Goal: Task Accomplishment & Management: Use online tool/utility

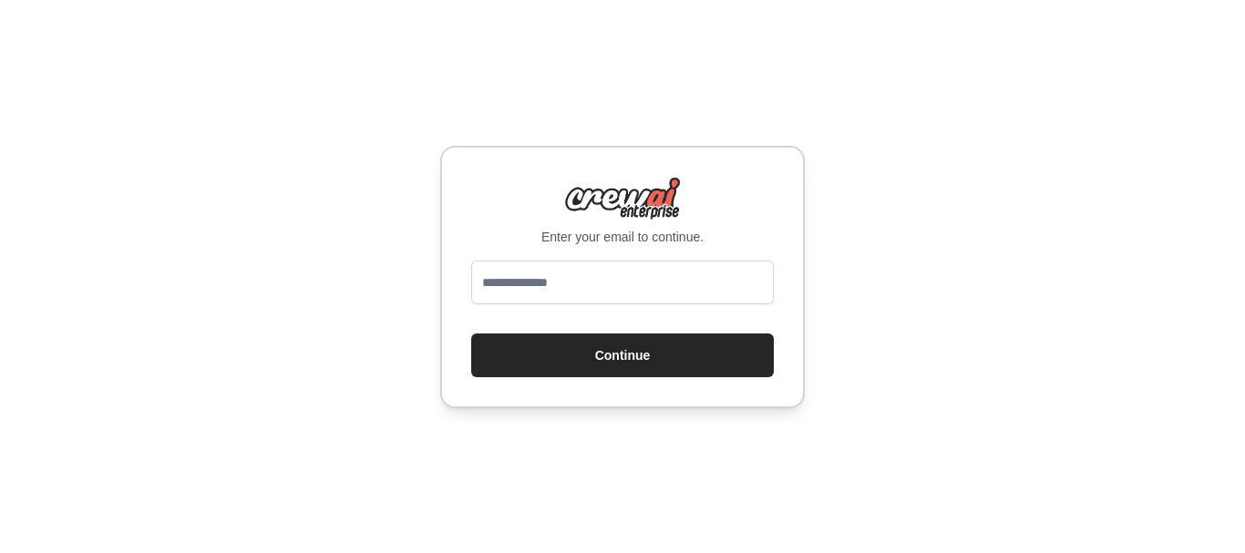
click at [552, 297] on input "email" at bounding box center [622, 283] width 302 height 44
type input "**********"
click at [471, 333] on button "Continue" at bounding box center [622, 355] width 302 height 44
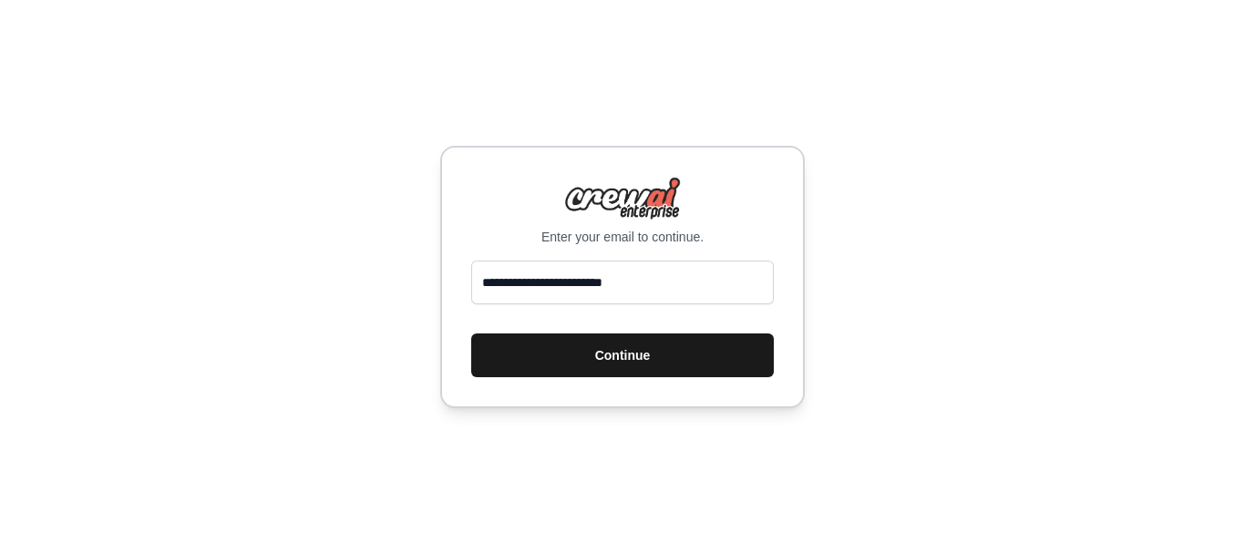
click at [554, 354] on button "Continue" at bounding box center [622, 355] width 302 height 44
click at [663, 346] on button "Continue" at bounding box center [622, 355] width 302 height 44
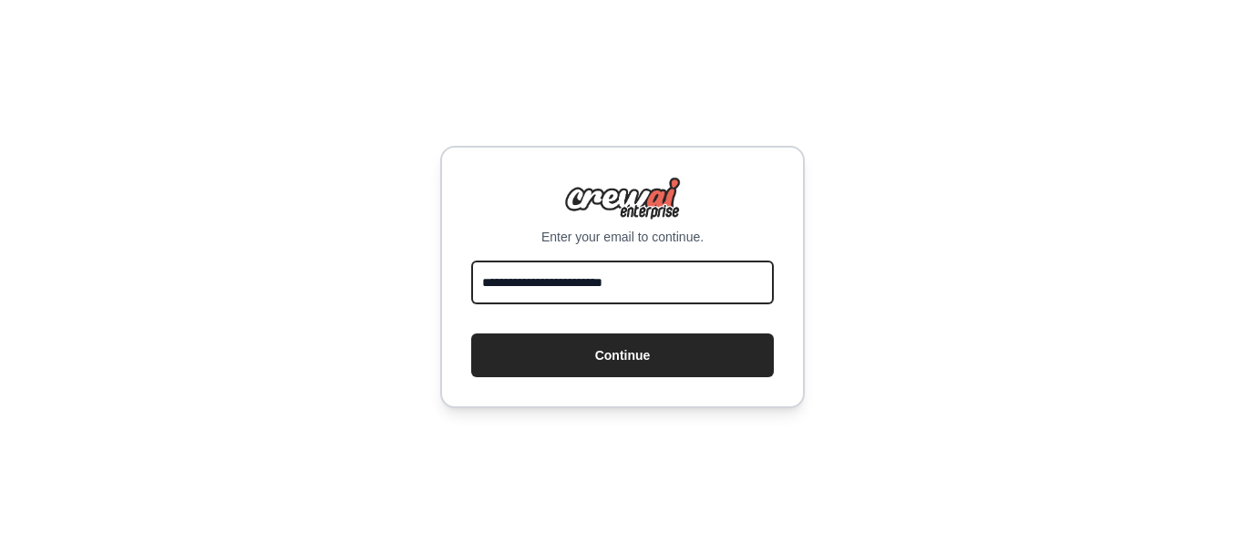
click at [694, 277] on input "**********" at bounding box center [622, 283] width 302 height 44
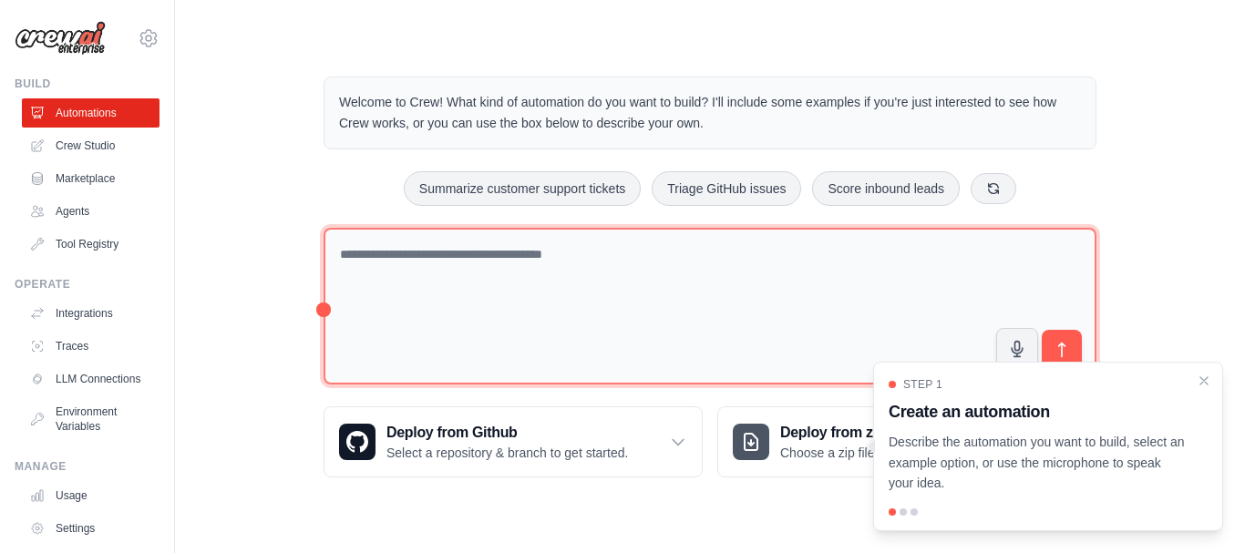
click at [443, 283] on textarea at bounding box center [709, 307] width 773 height 158
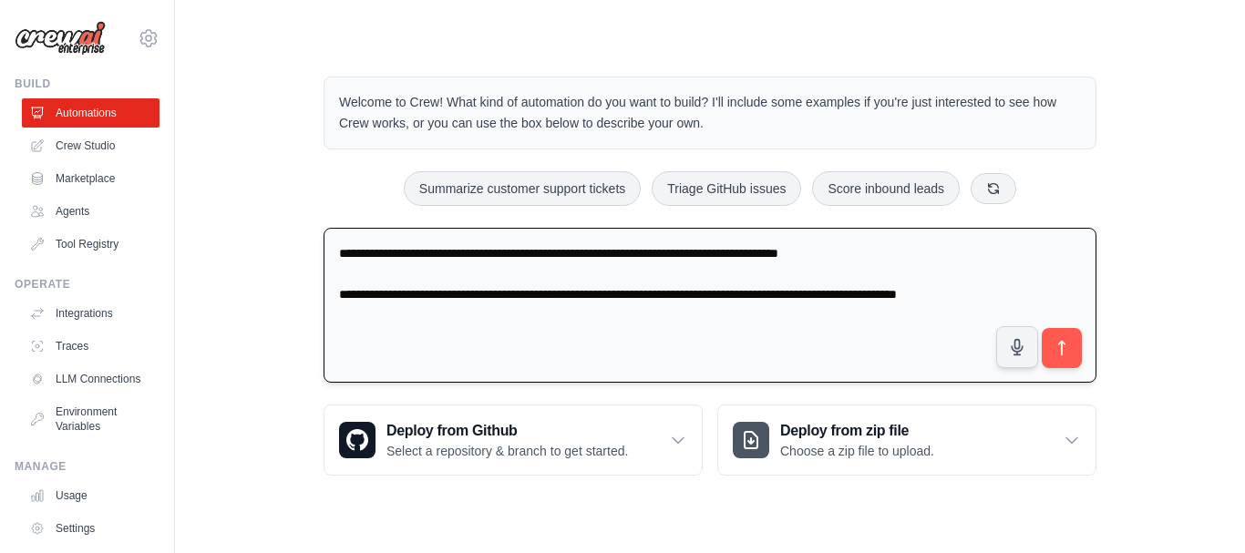
type textarea "**********"
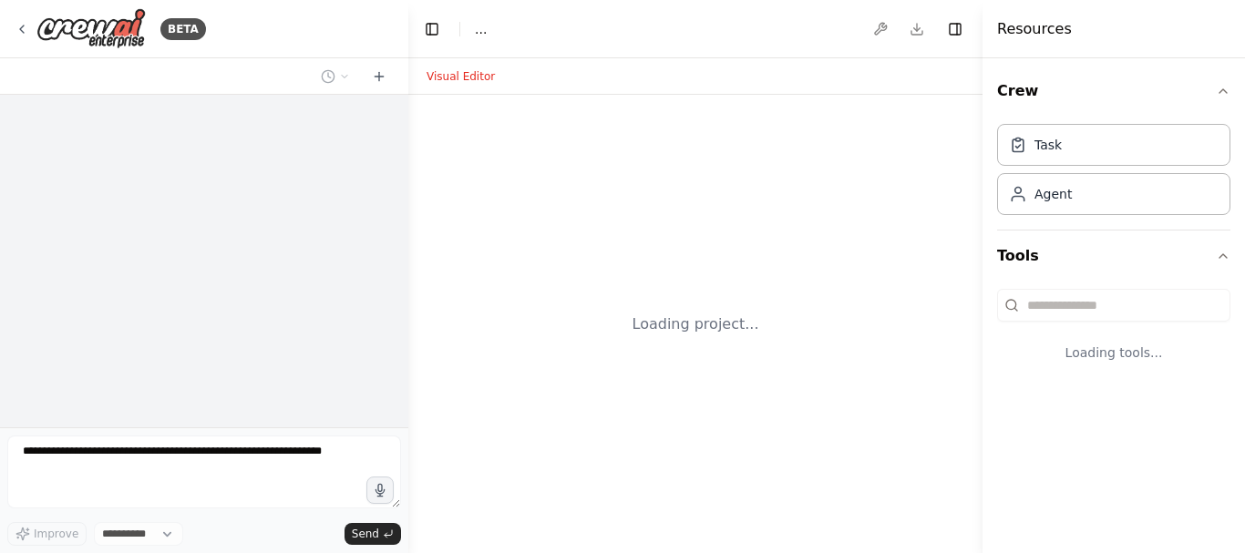
select select "****"
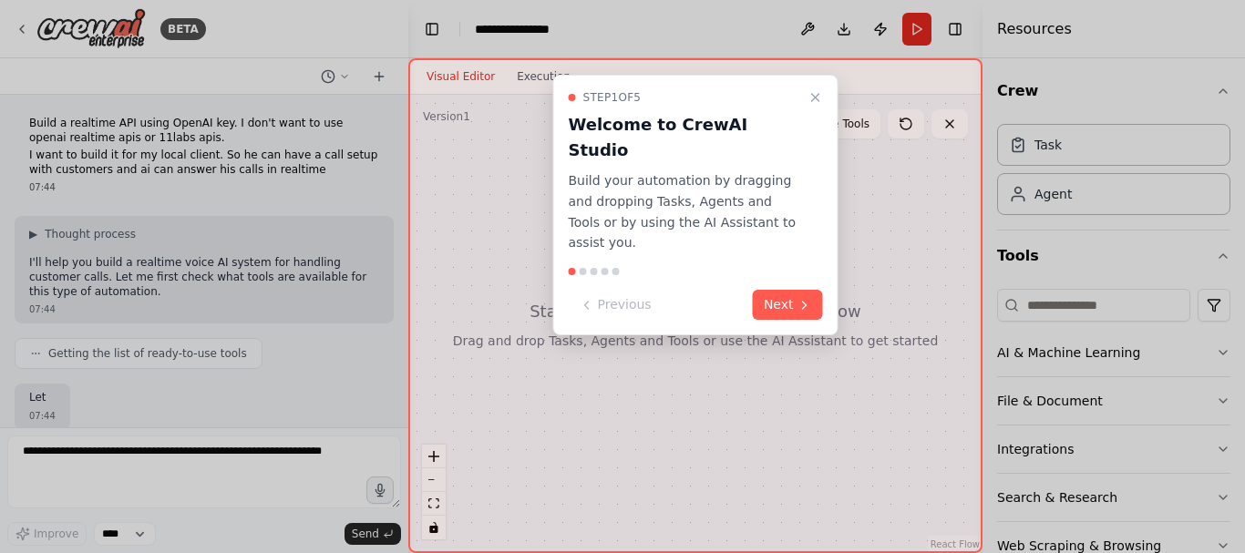
click at [797, 298] on icon at bounding box center [804, 305] width 15 height 15
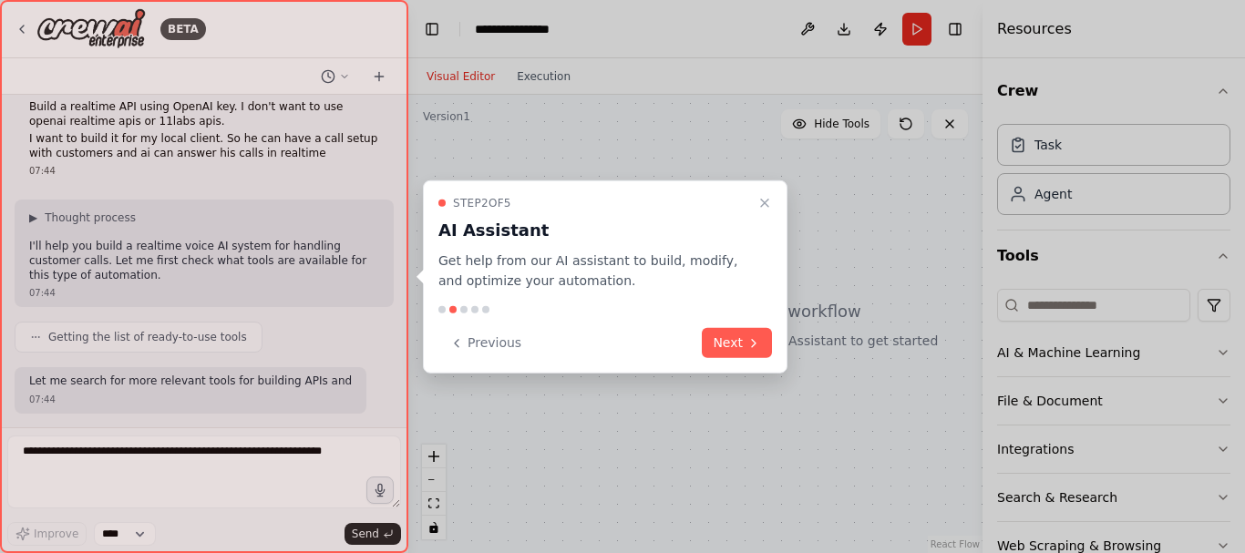
scroll to position [123, 0]
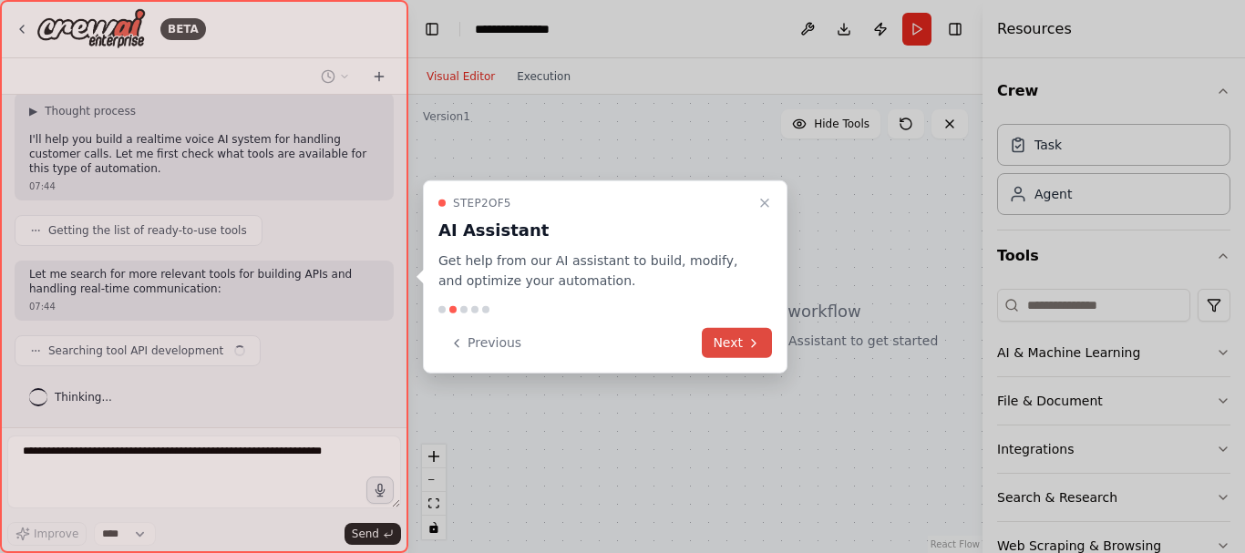
click at [751, 354] on button "Next" at bounding box center [737, 343] width 70 height 30
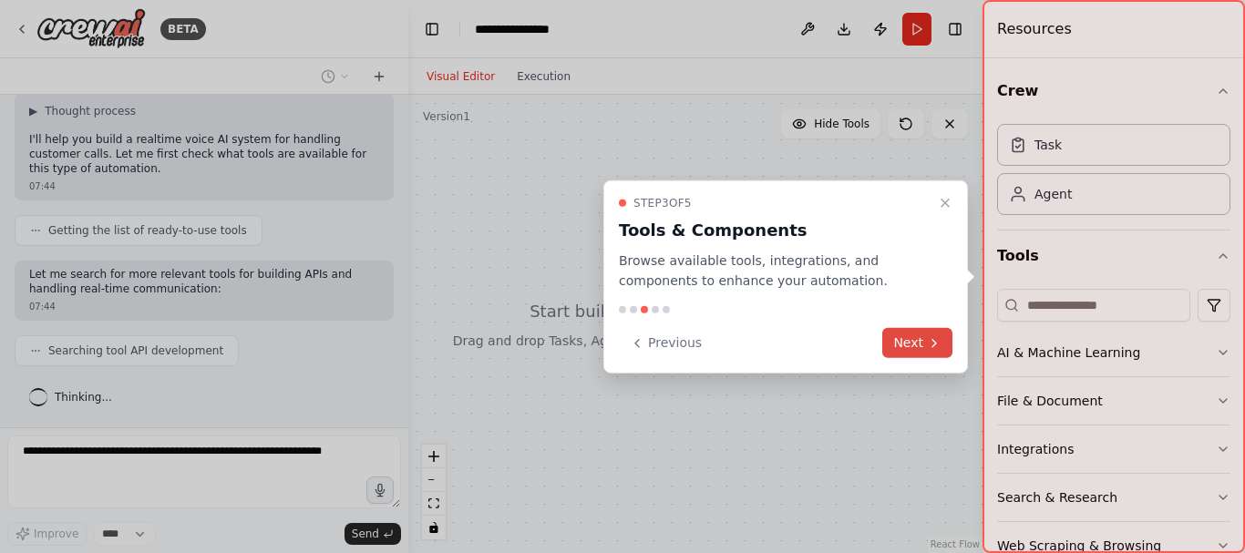
click at [907, 343] on button "Next" at bounding box center [917, 343] width 70 height 30
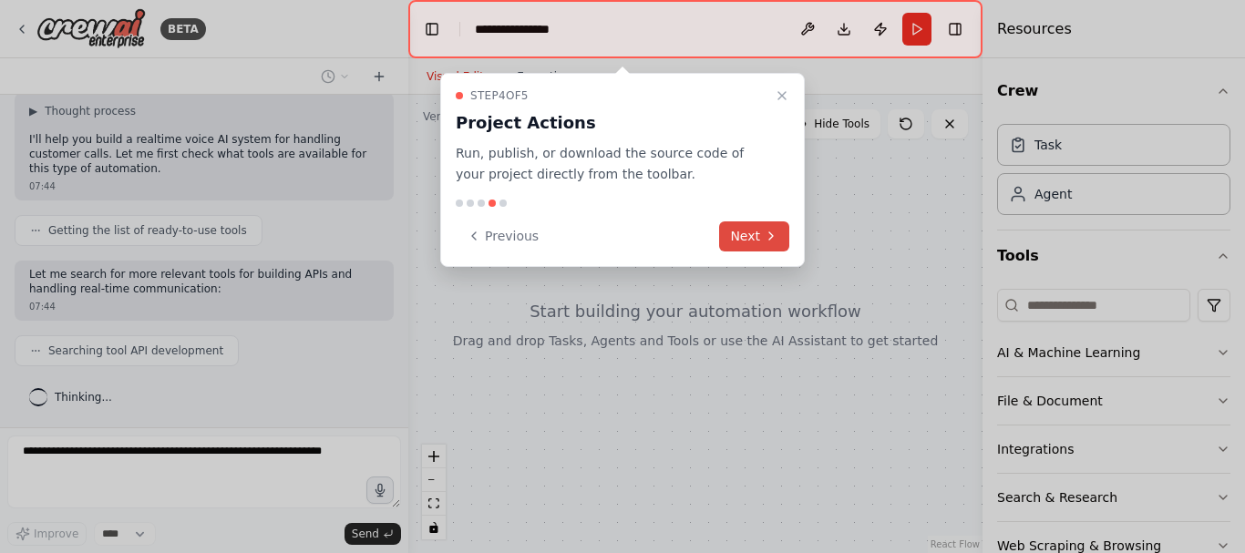
click at [778, 228] on button "Next" at bounding box center [754, 236] width 70 height 30
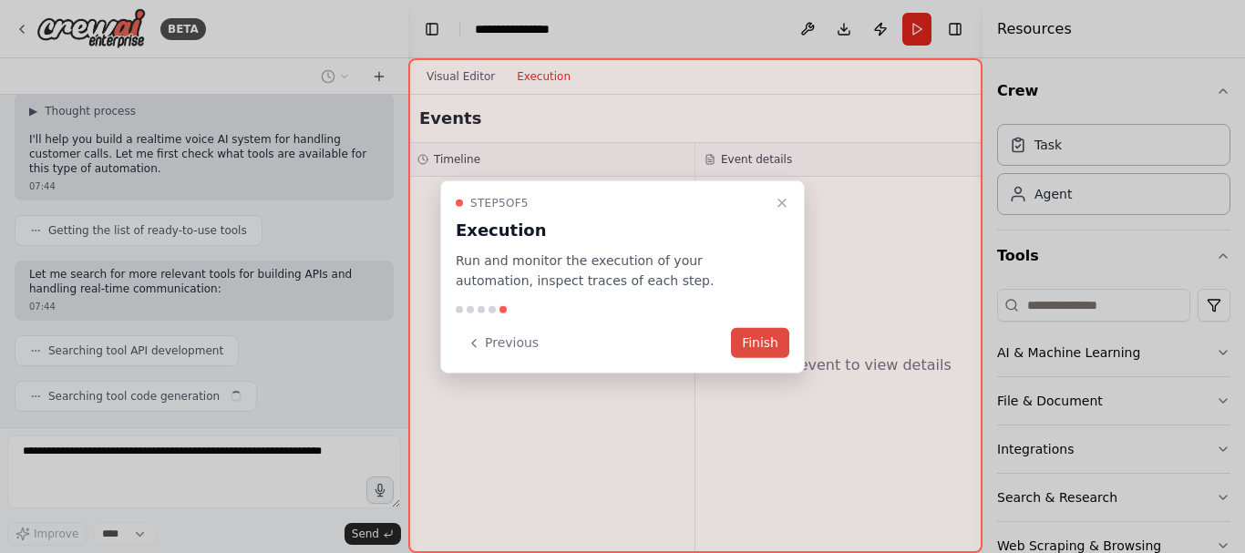
scroll to position [169, 0]
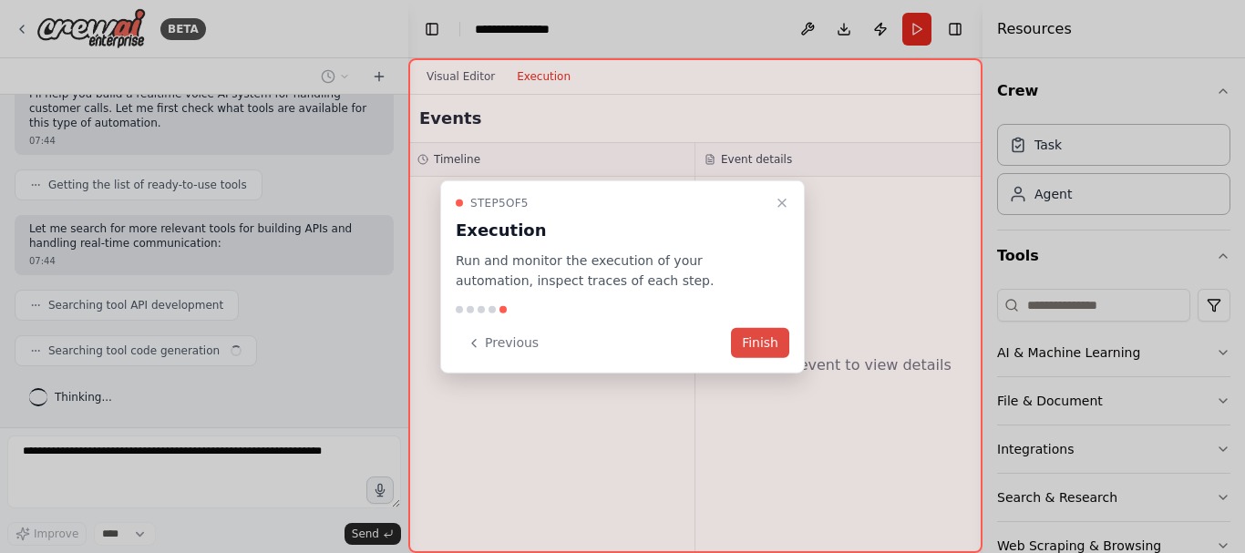
click at [752, 335] on button "Finish" at bounding box center [760, 343] width 58 height 30
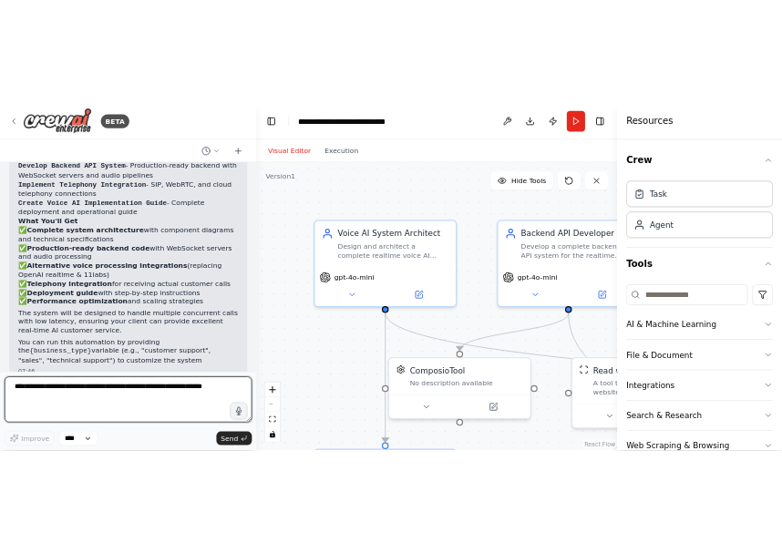
scroll to position [1842, 0]
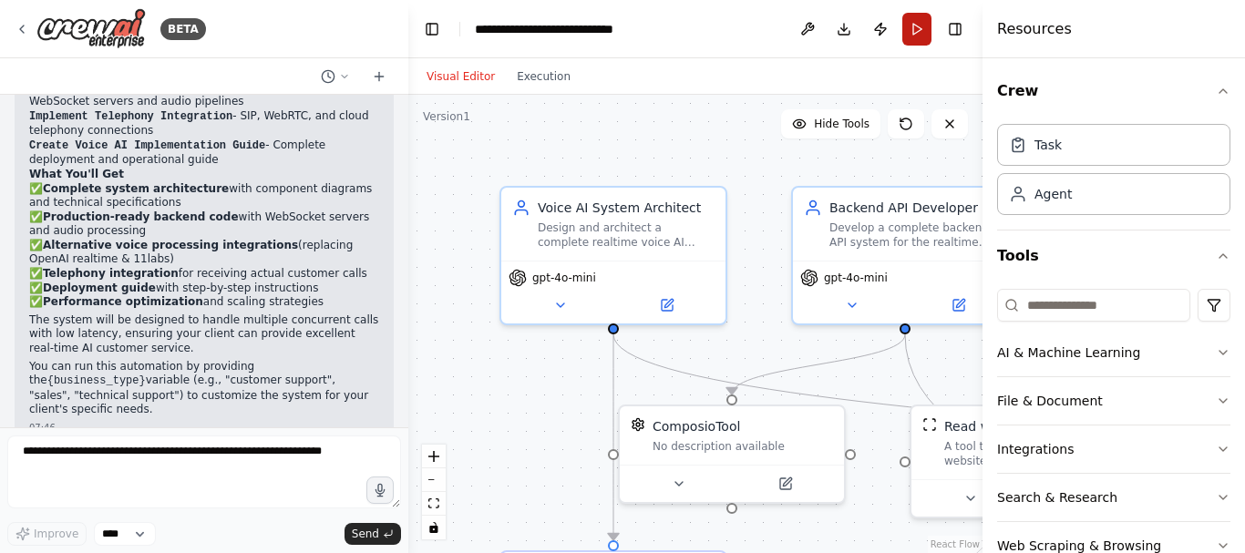
click at [923, 36] on button "Run" at bounding box center [916, 29] width 29 height 33
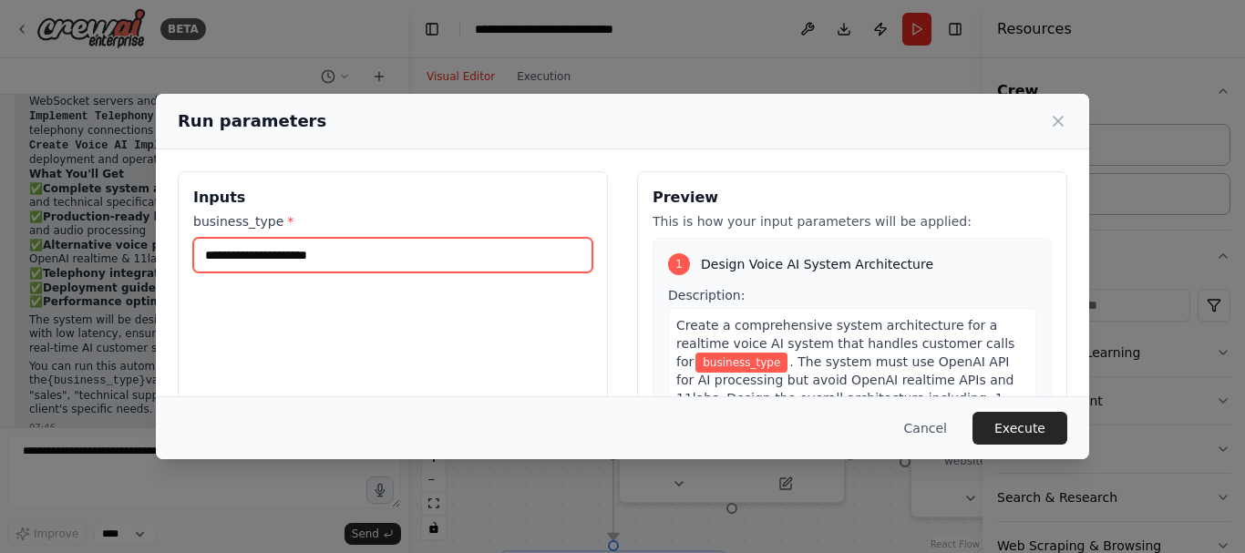
click at [424, 265] on input "business_type *" at bounding box center [392, 255] width 399 height 35
type input "**********"
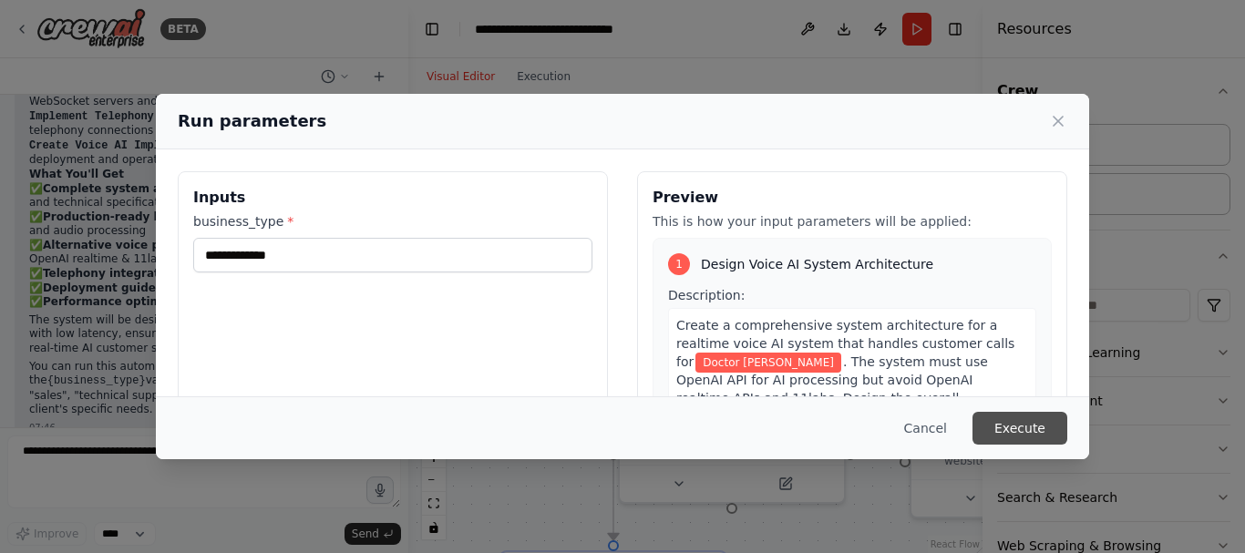
click at [1008, 433] on button "Execute" at bounding box center [1019, 428] width 95 height 33
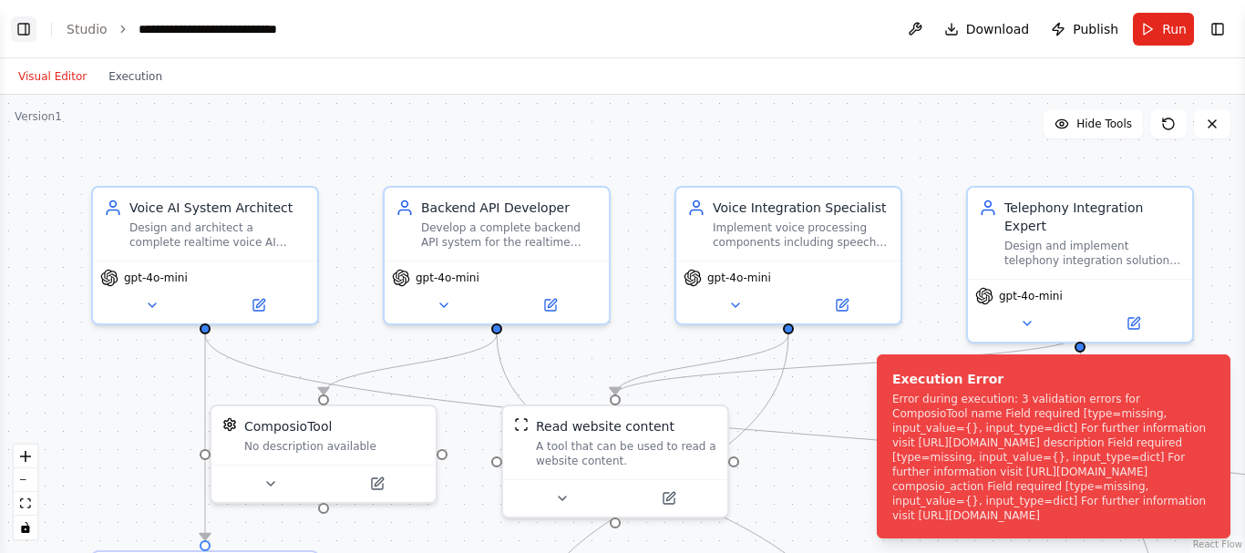
click at [33, 31] on button "Toggle Left Sidebar" at bounding box center [24, 29] width 26 height 26
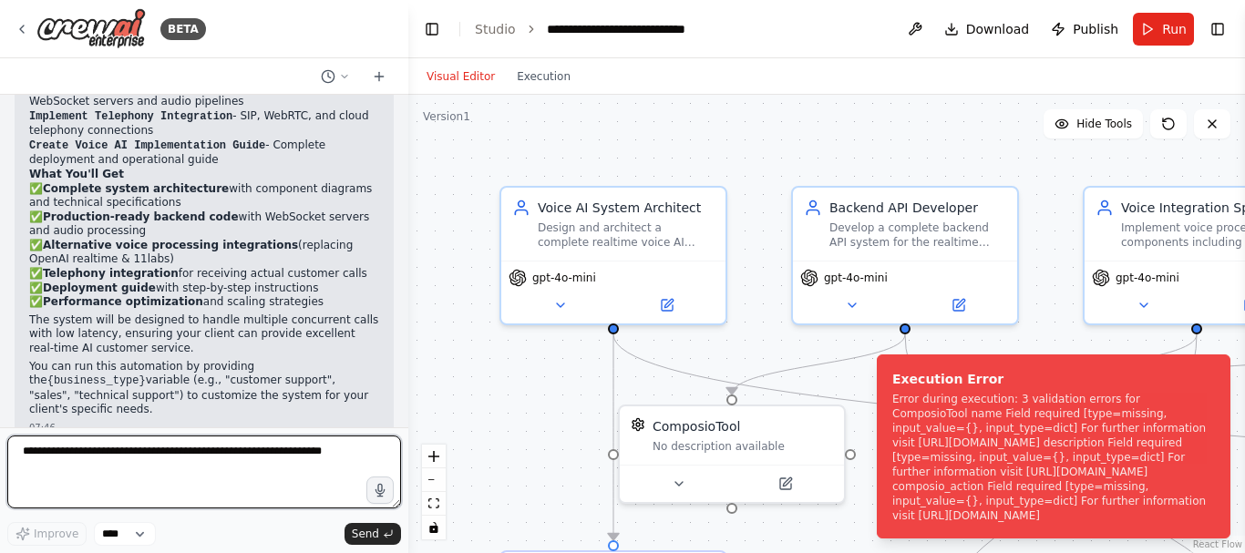
click at [190, 477] on textarea at bounding box center [204, 472] width 394 height 73
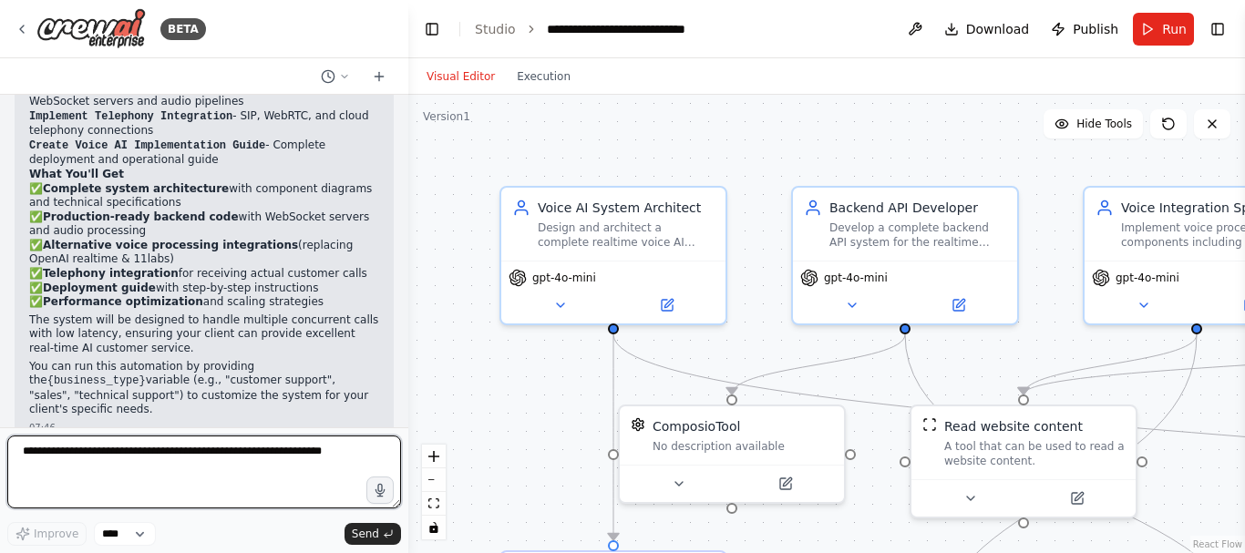
paste textarea "**********"
type textarea "**********"
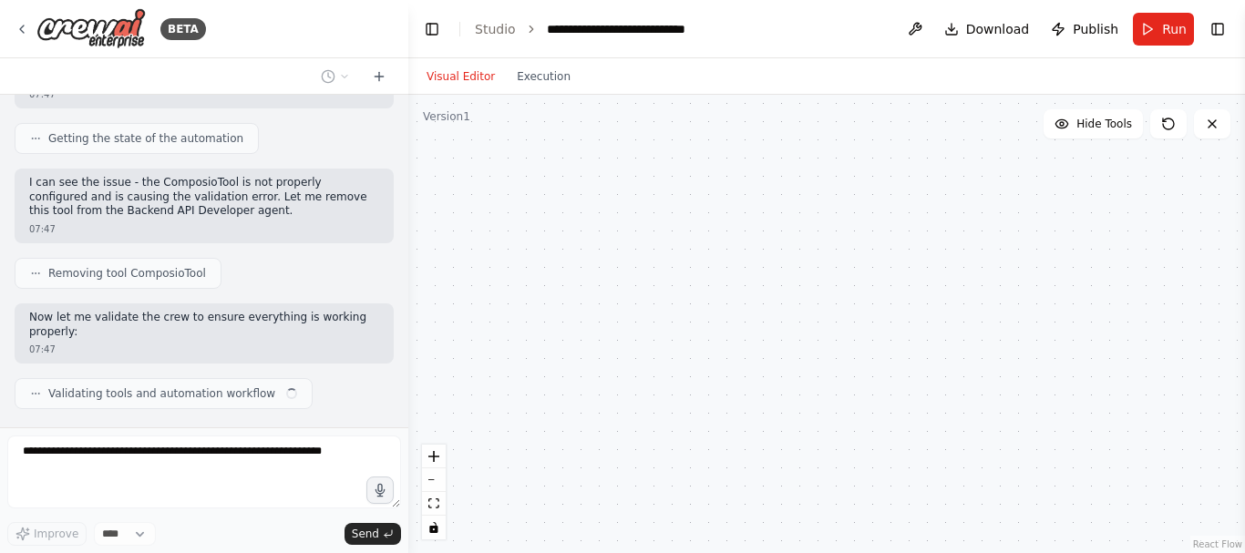
scroll to position [2487, 0]
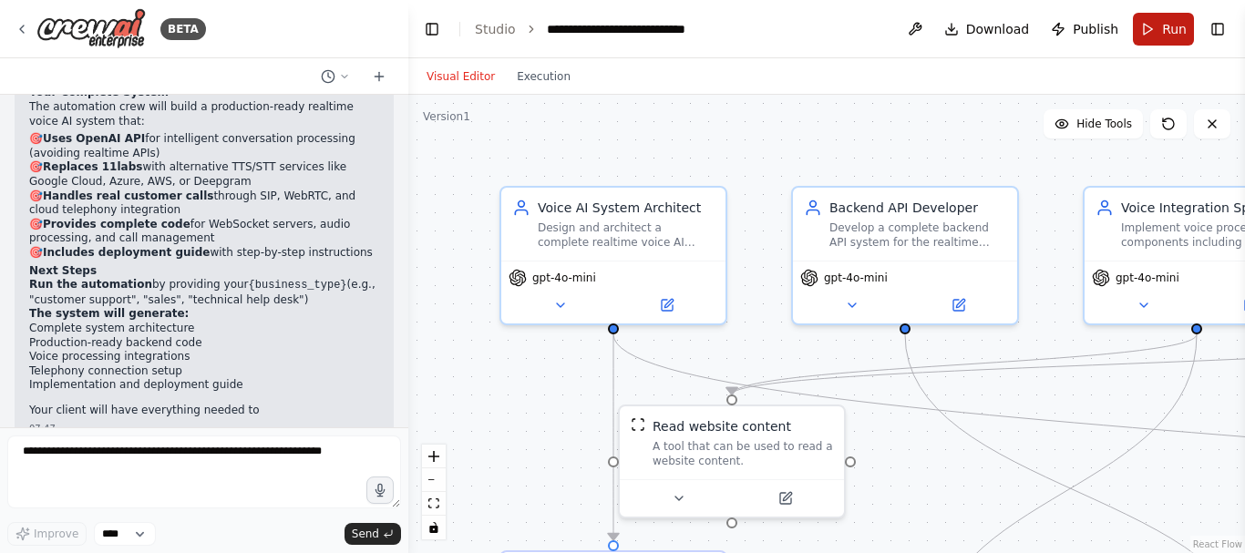
click at [1150, 36] on button "Run" at bounding box center [1163, 29] width 61 height 33
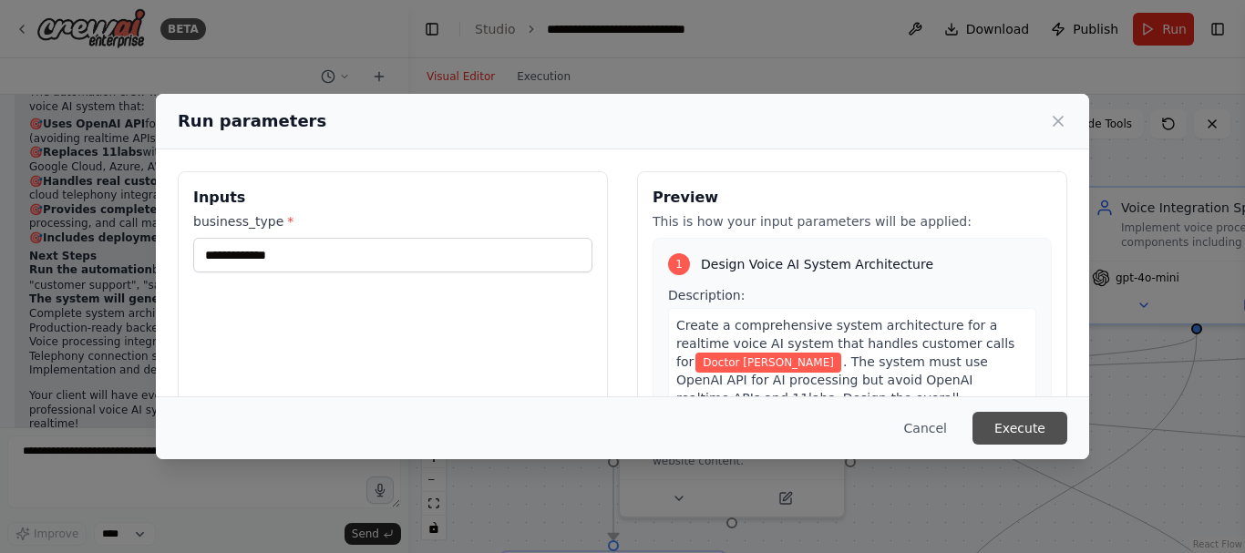
click at [1028, 430] on button "Execute" at bounding box center [1019, 428] width 95 height 33
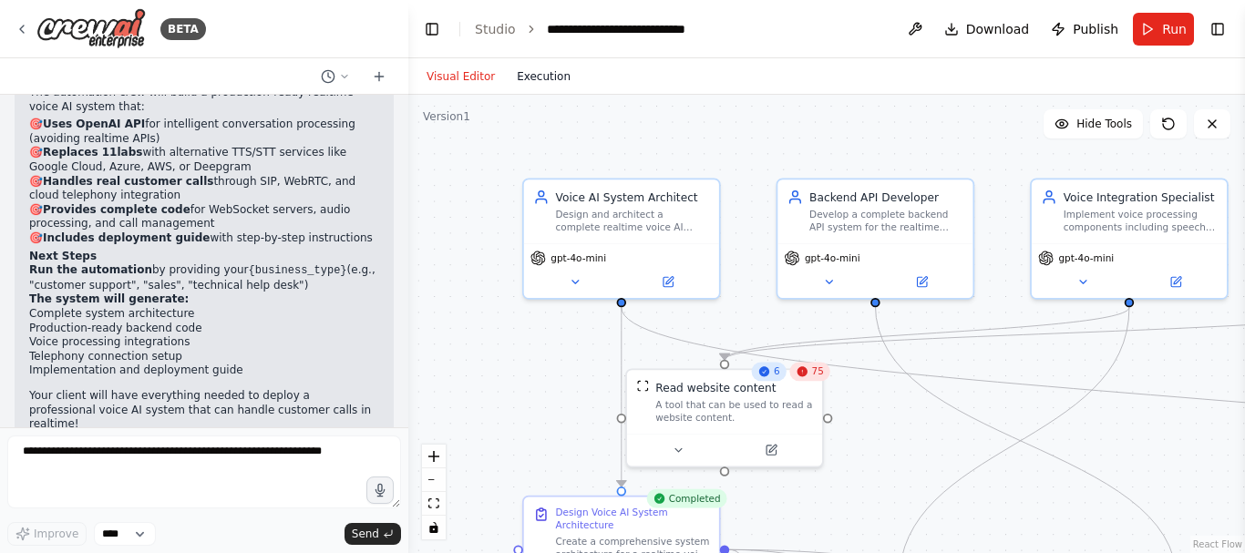
click at [525, 75] on button "Execution" at bounding box center [544, 77] width 76 height 22
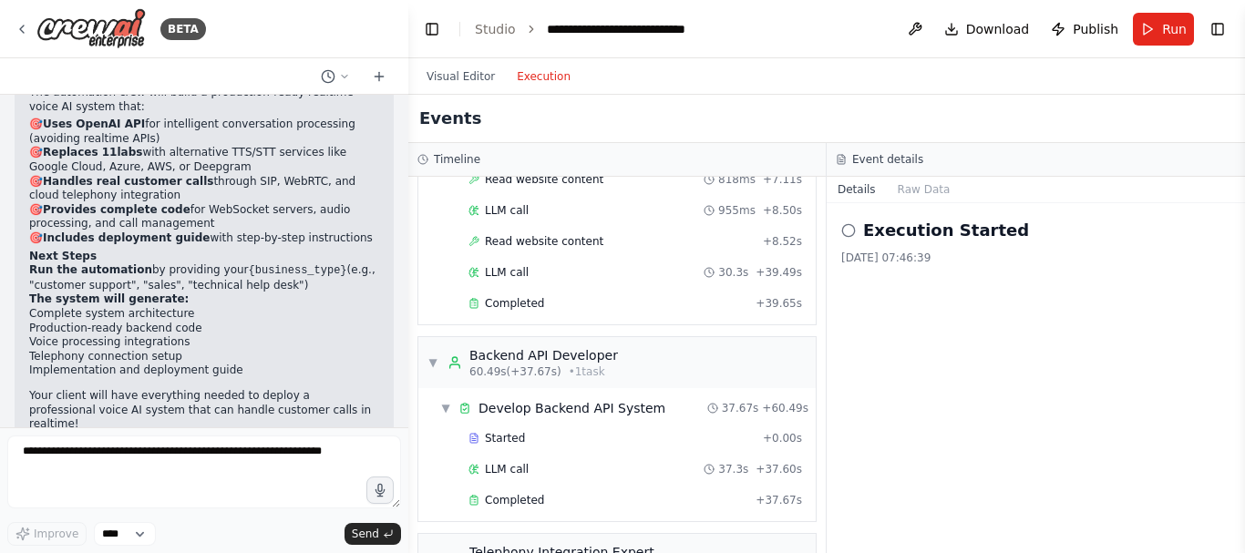
scroll to position [820, 0]
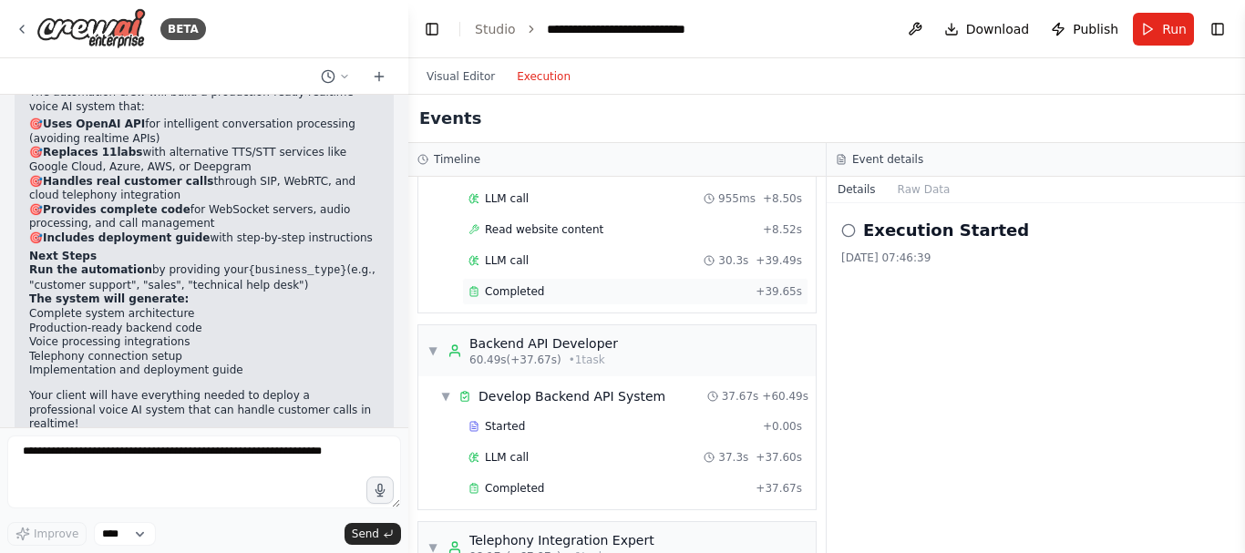
click at [579, 284] on div "Completed" at bounding box center [608, 291] width 280 height 15
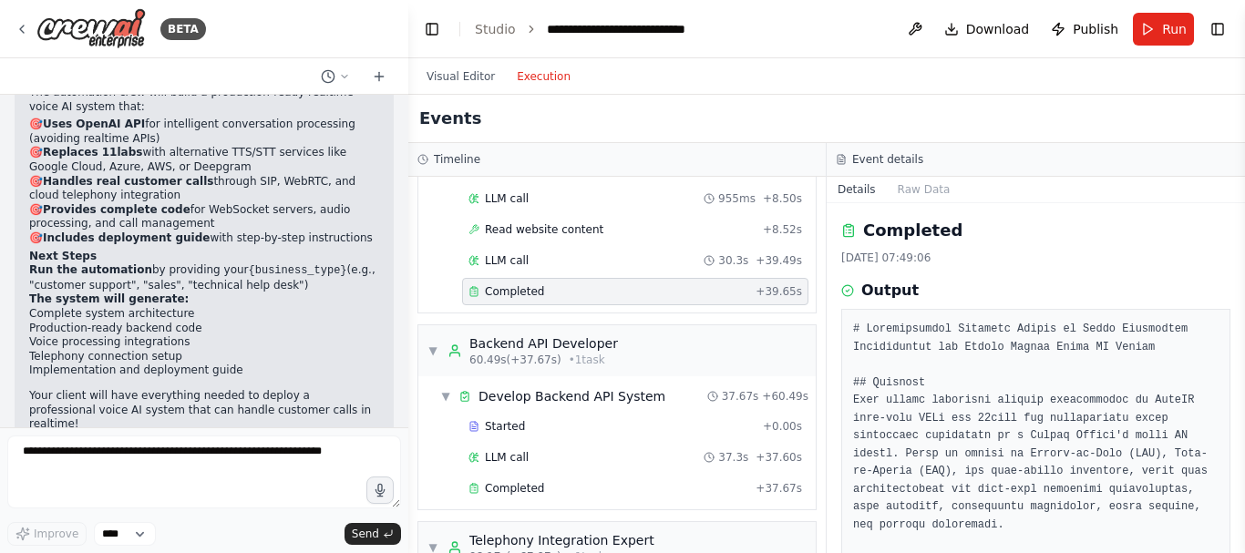
scroll to position [91, 0]
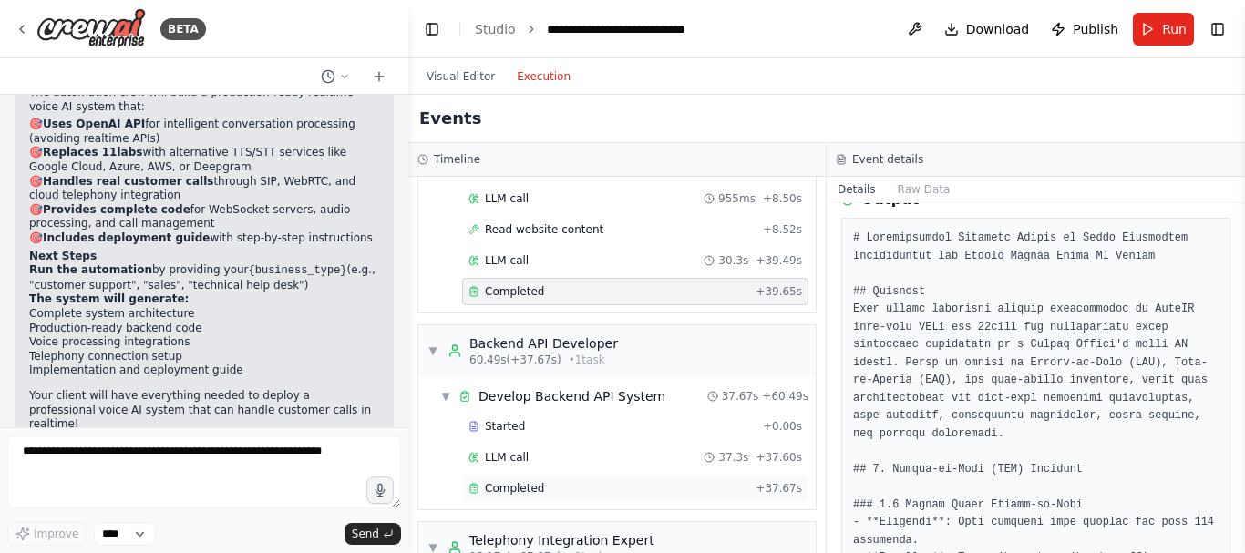
click at [521, 481] on span "Completed" at bounding box center [514, 488] width 59 height 15
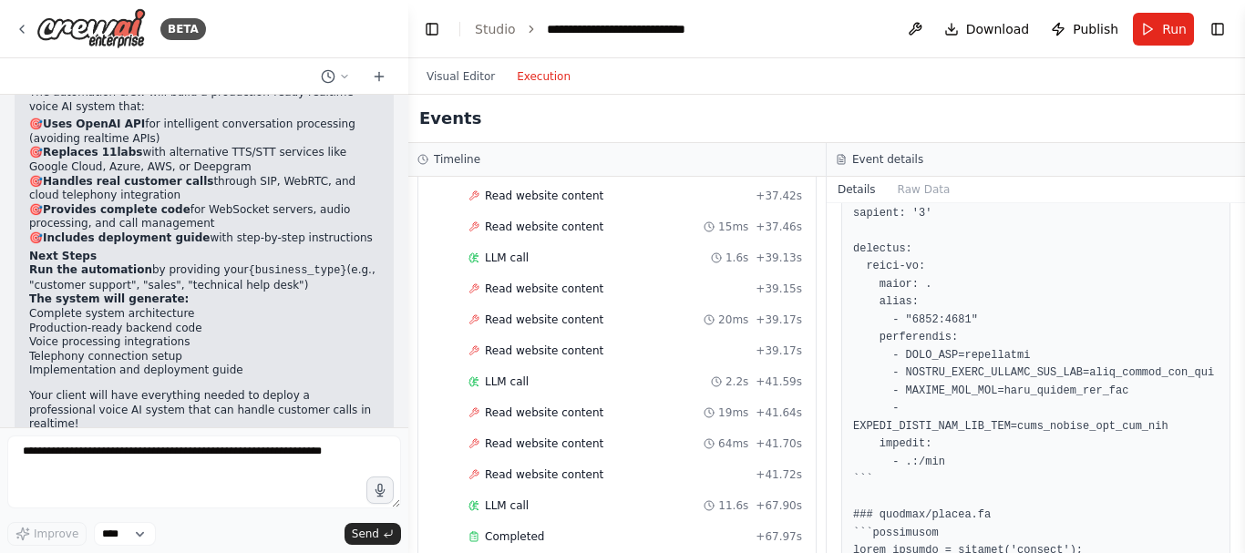
scroll to position [4105, 0]
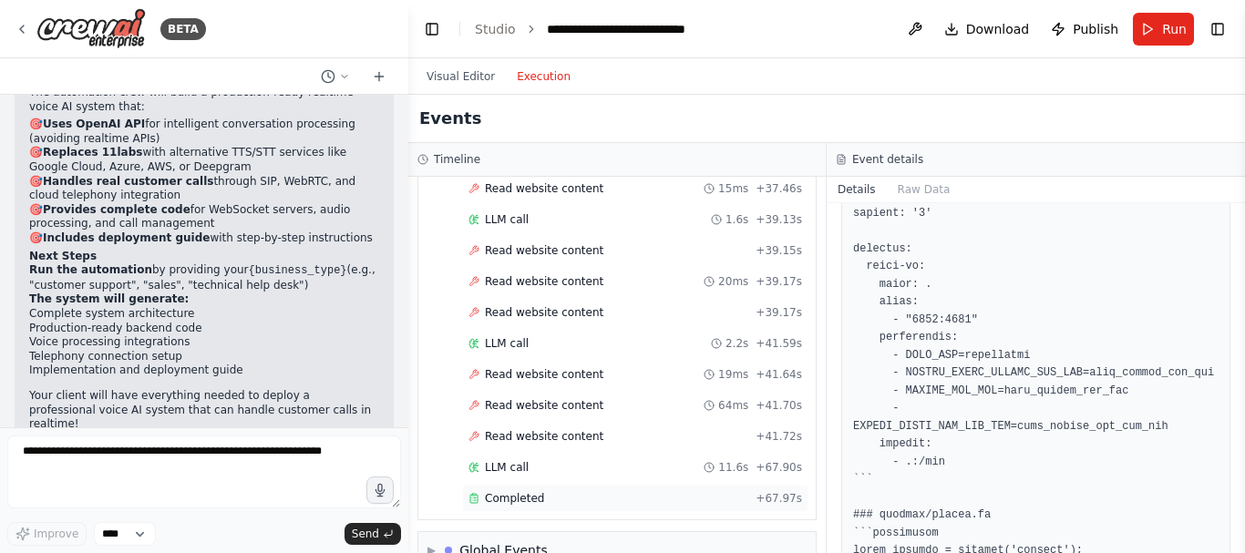
click at [549, 491] on div "Completed" at bounding box center [608, 498] width 280 height 15
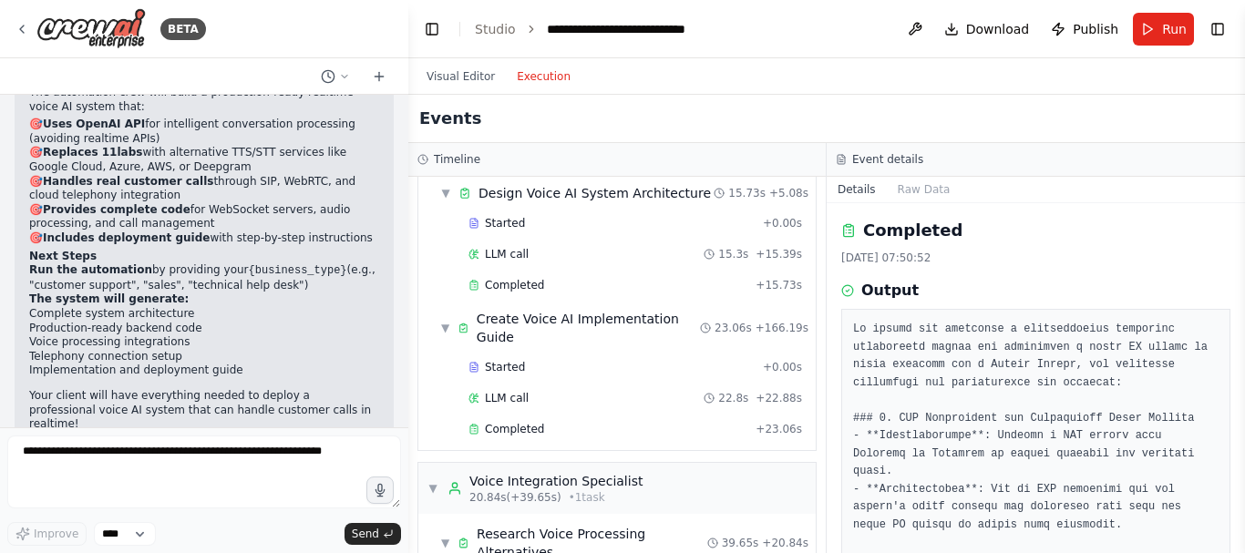
scroll to position [96, 0]
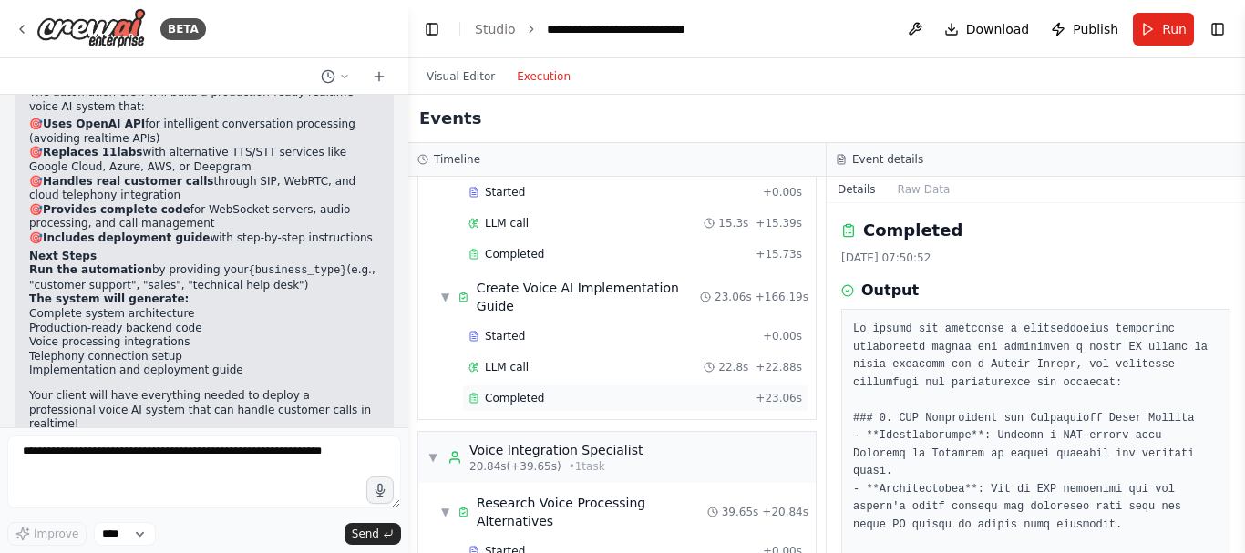
click at [608, 391] on div "Completed" at bounding box center [608, 398] width 280 height 15
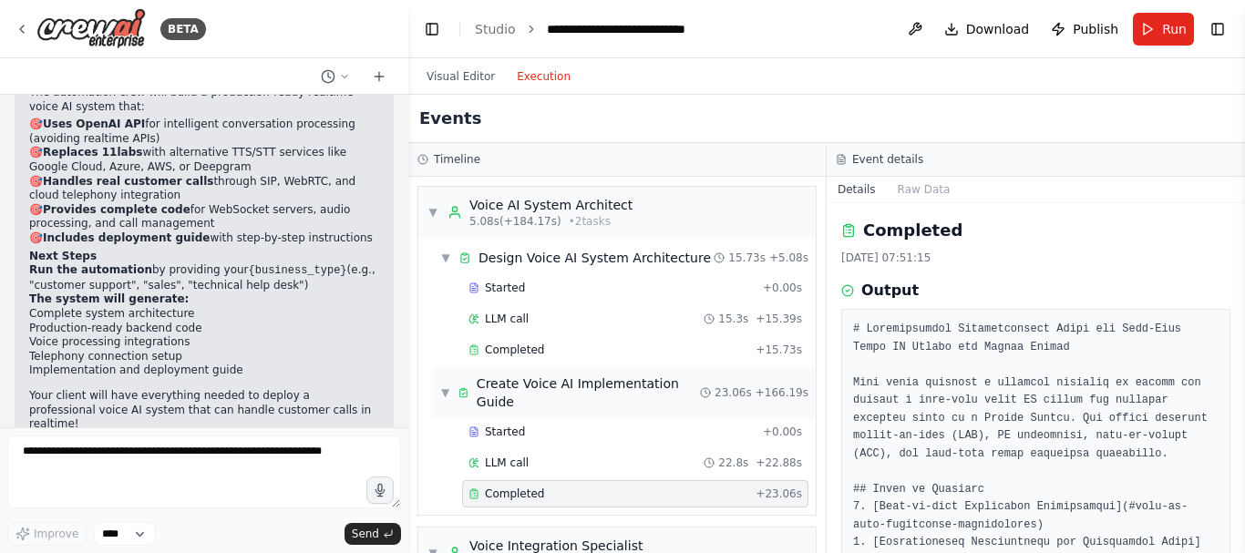
scroll to position [91, 0]
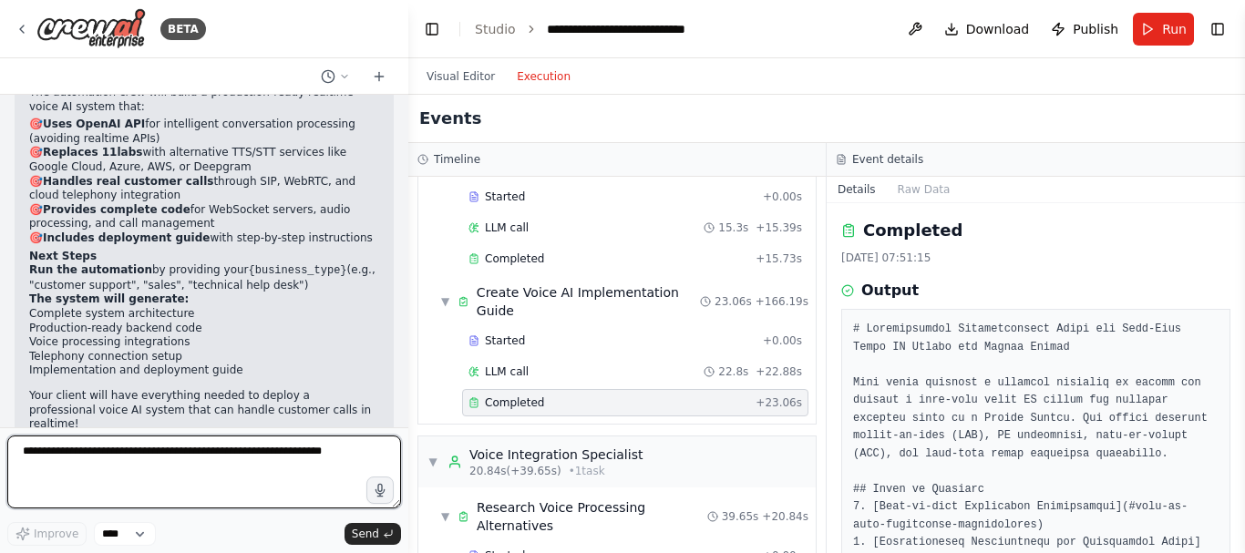
click at [256, 464] on textarea at bounding box center [204, 472] width 394 height 73
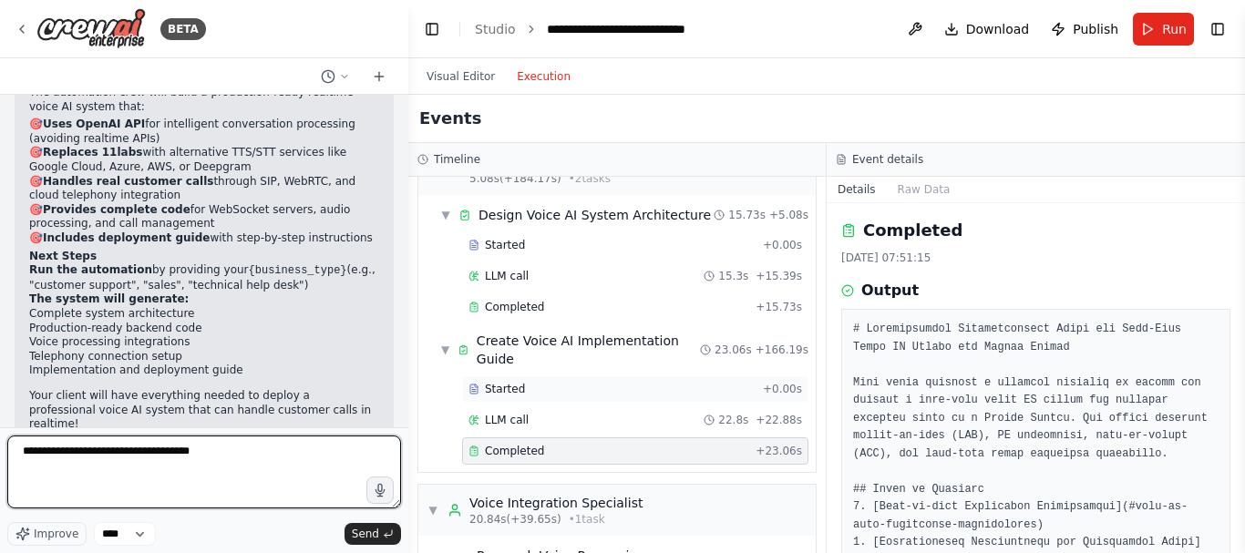
scroll to position [0, 0]
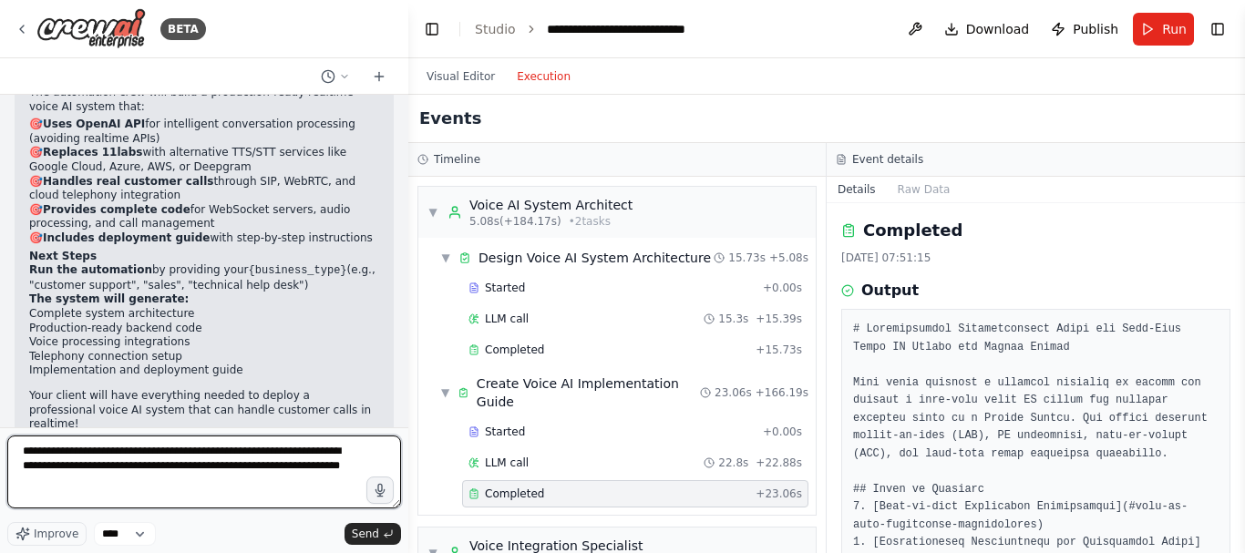
type textarea "**********"
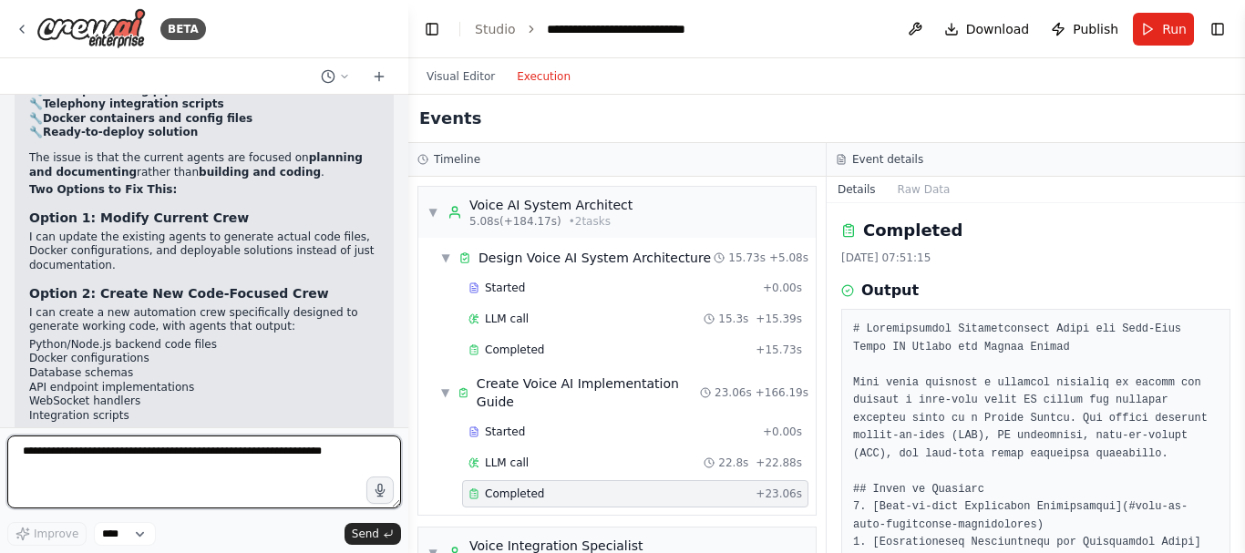
scroll to position [3699, 0]
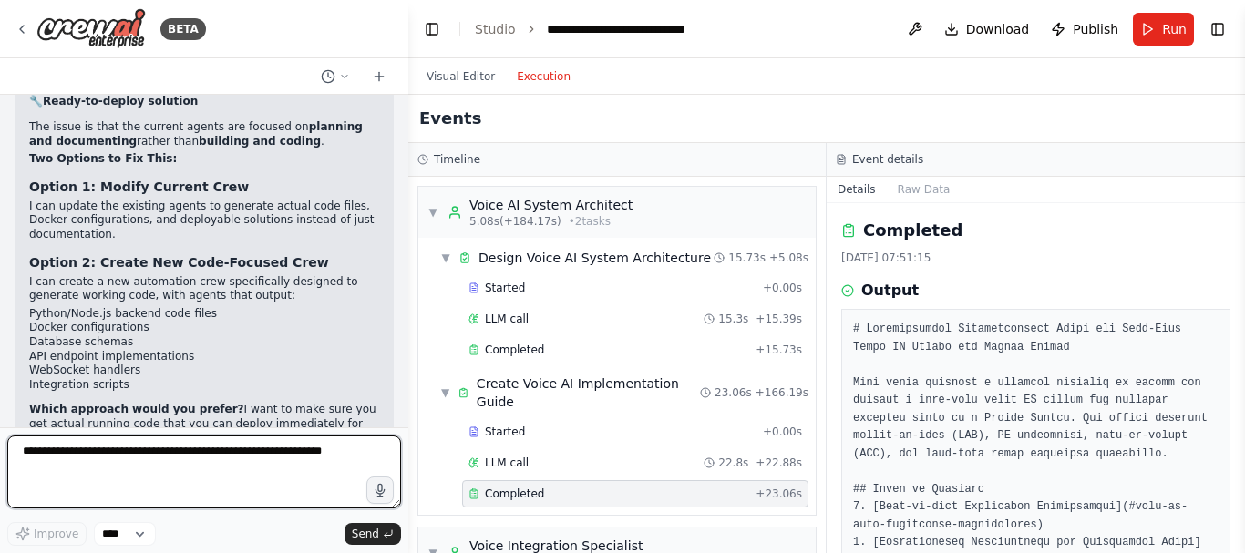
click at [183, 455] on textarea at bounding box center [204, 472] width 394 height 73
type textarea "********"
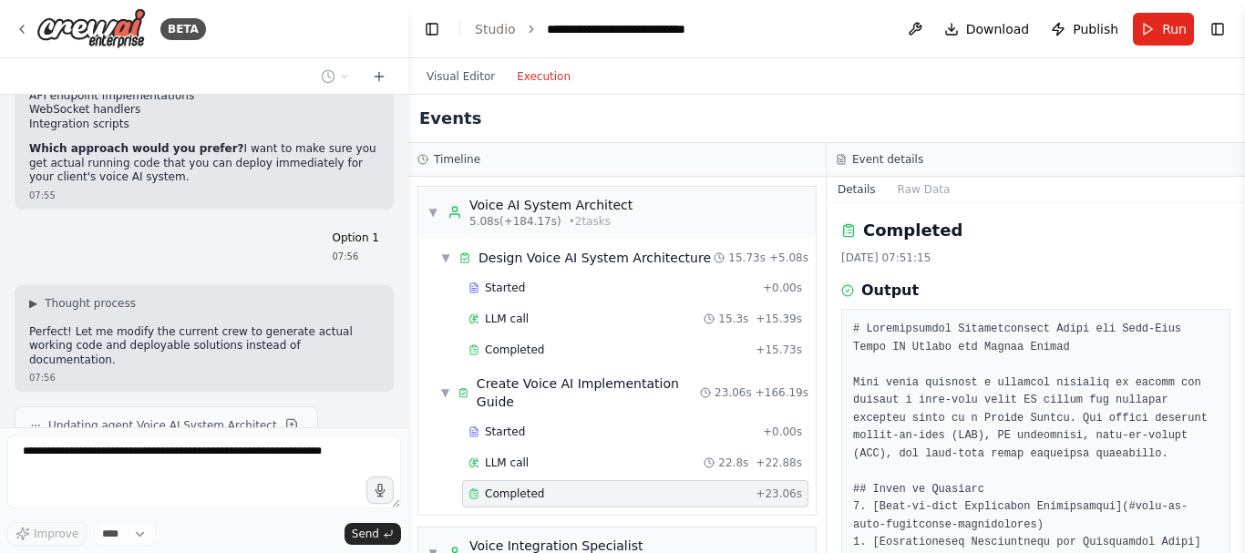
scroll to position [4013, 0]
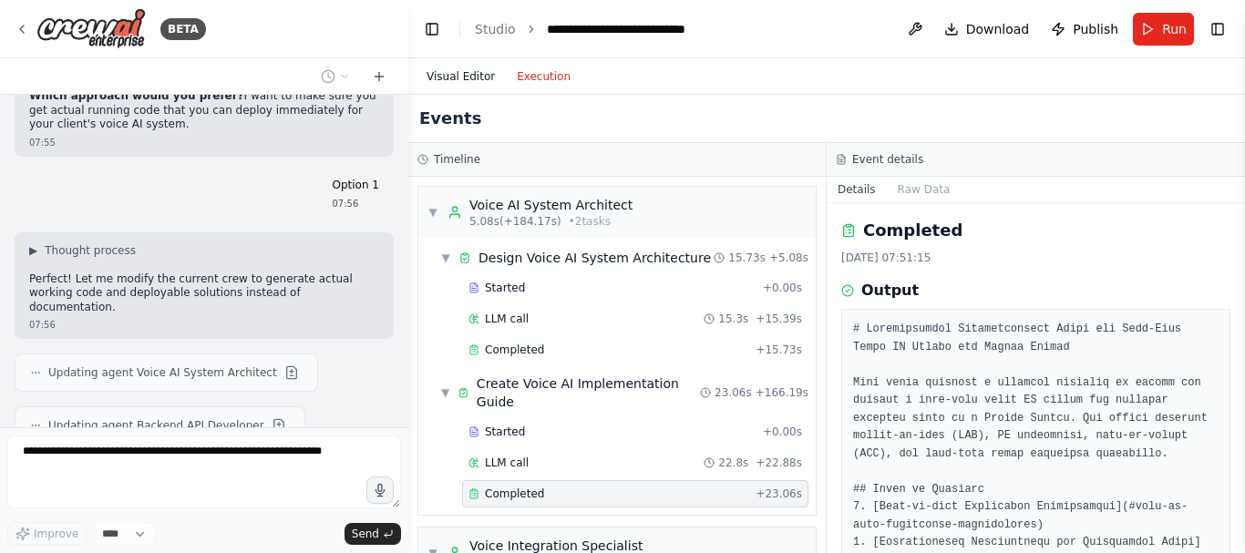
click at [465, 70] on button "Visual Editor" at bounding box center [460, 77] width 90 height 22
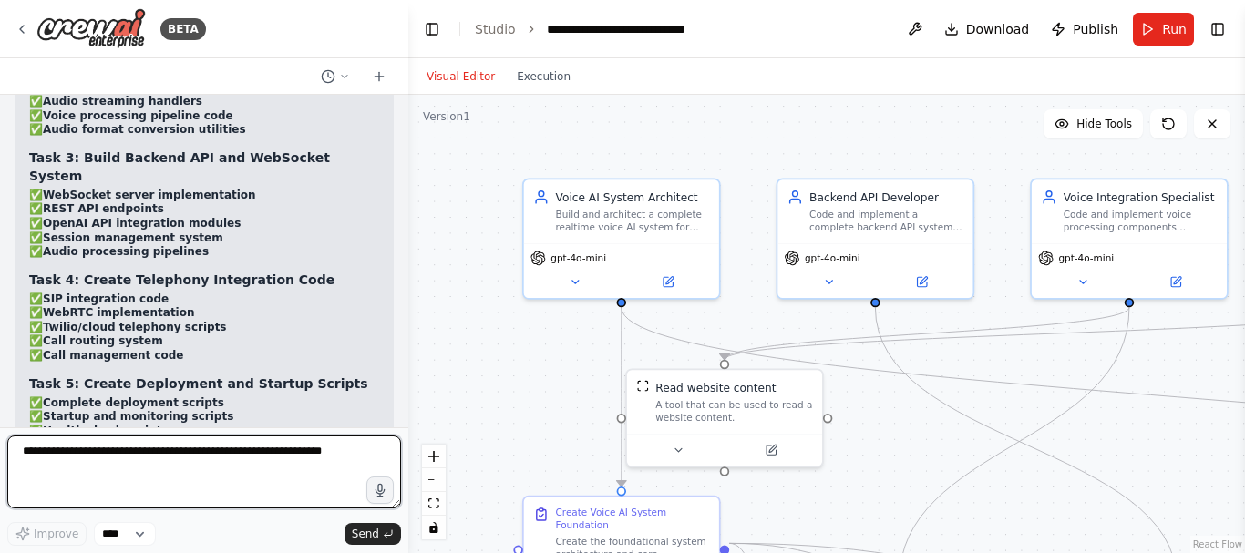
scroll to position [5241, 0]
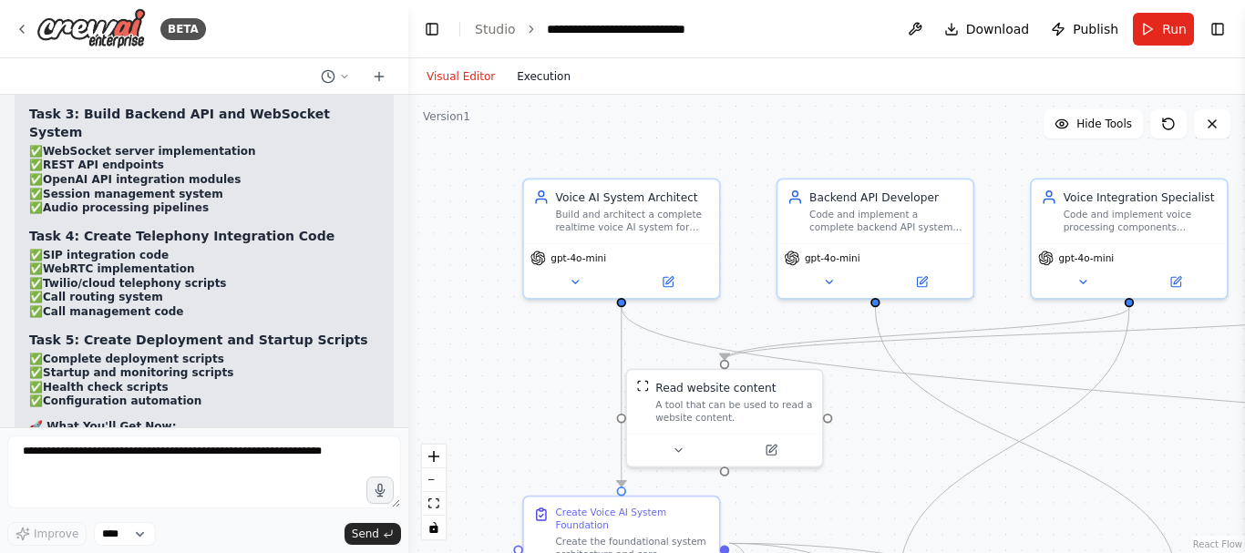
click at [528, 77] on button "Execution" at bounding box center [544, 77] width 76 height 22
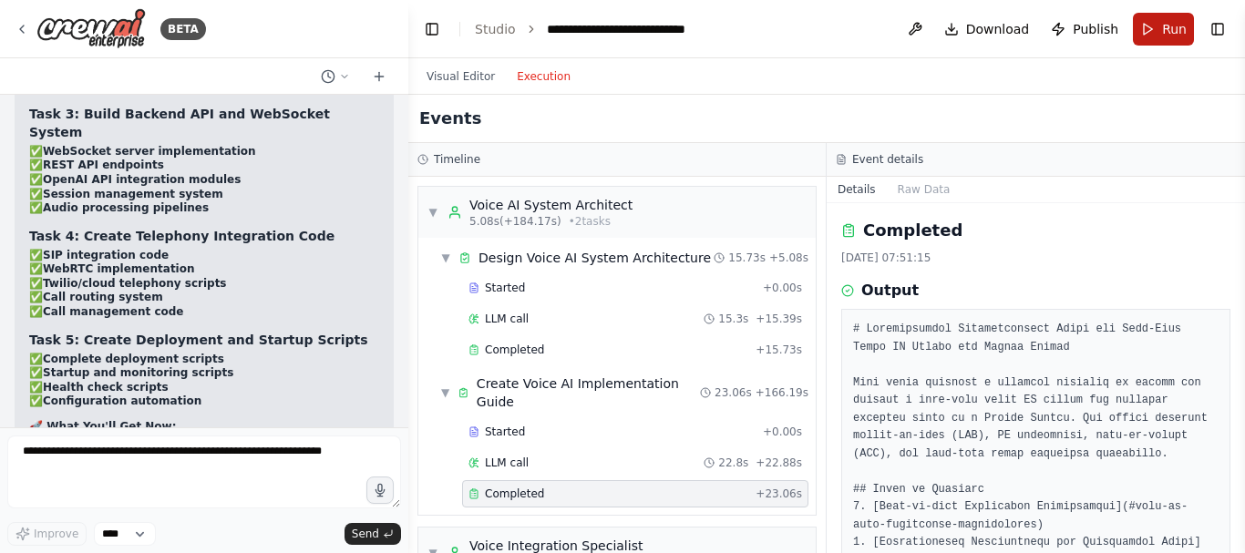
click at [1172, 33] on span "Run" at bounding box center [1174, 29] width 25 height 18
click at [469, 78] on button "Visual Editor" at bounding box center [460, 77] width 90 height 22
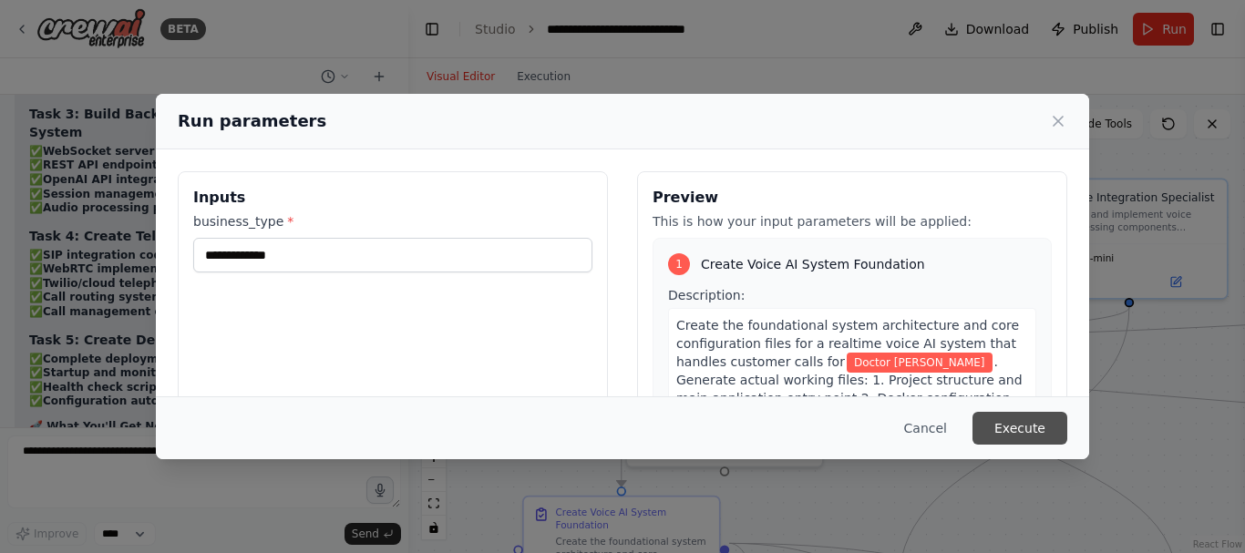
click at [1014, 427] on button "Execute" at bounding box center [1019, 428] width 95 height 33
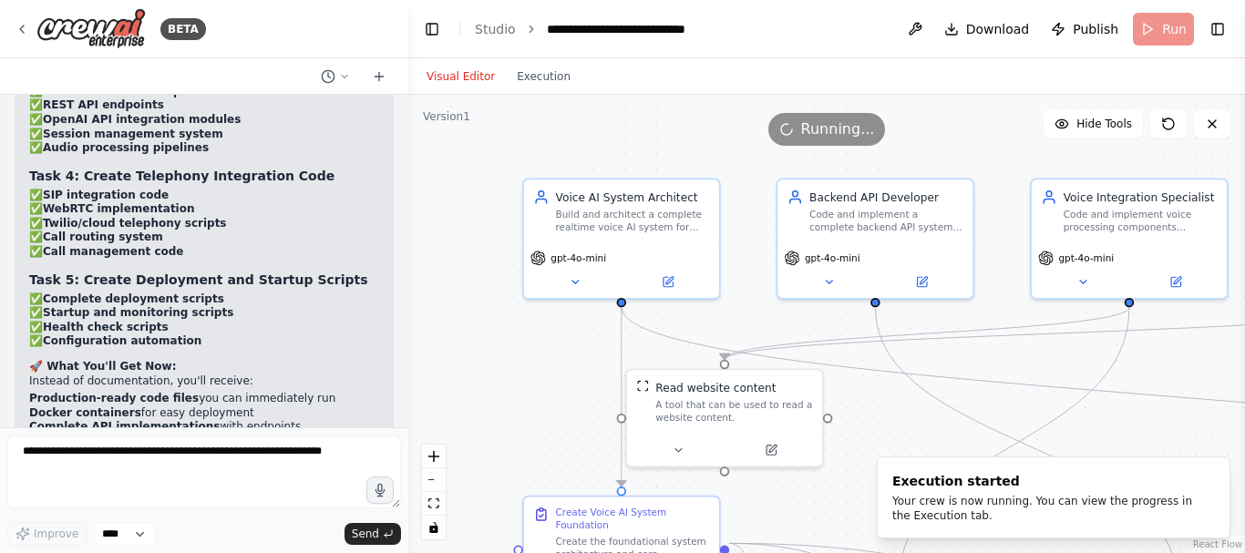
scroll to position [5332, 0]
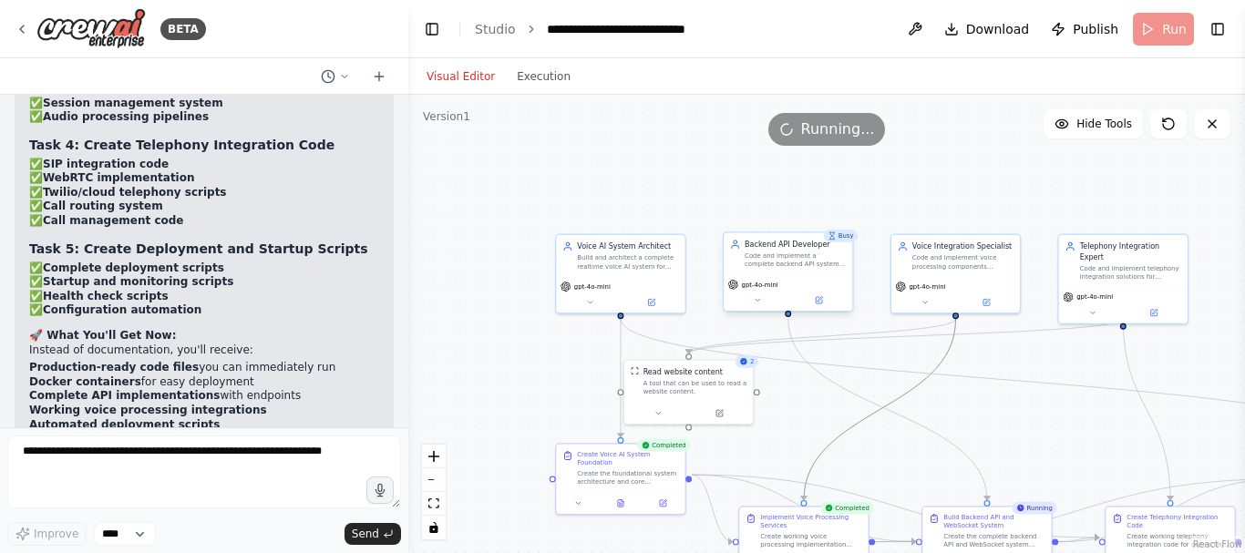
drag, startPoint x: 904, startPoint y: 391, endPoint x: 852, endPoint y: 306, distance: 99.4
click at [852, 306] on div ".deletable-edge-delete-btn { width: 20px; height: 20px; border: 0px solid #ffff…" at bounding box center [743, 312] width 480 height 263
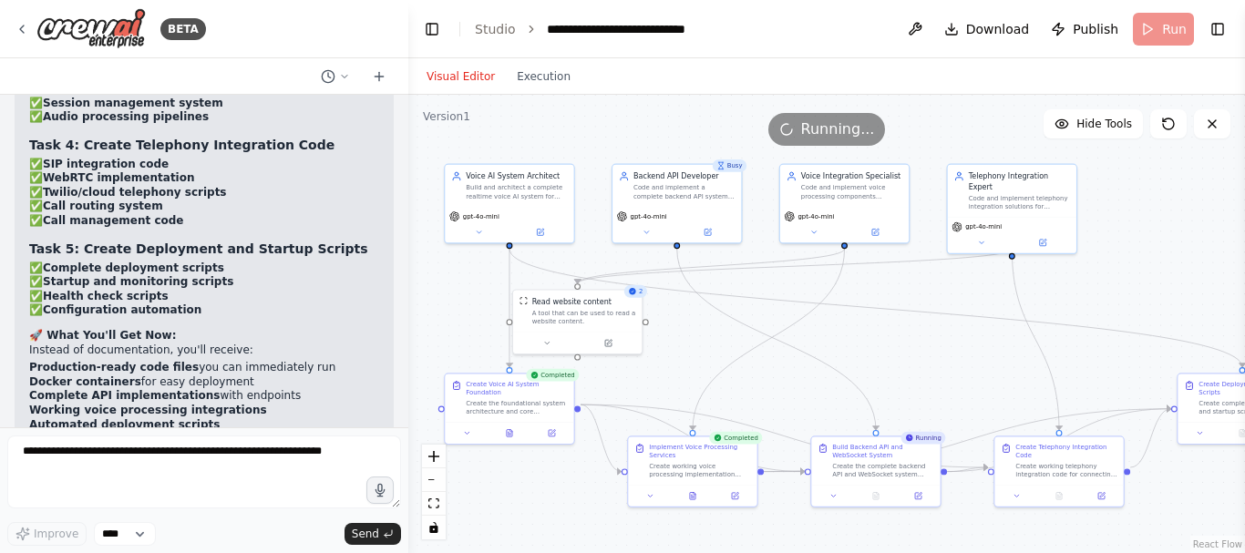
drag, startPoint x: 727, startPoint y: 186, endPoint x: 616, endPoint y: 116, distance: 131.4
click at [616, 116] on div "Version 1 Hide Tools .deletable-edge-delete-btn { width: 20px; height: 20px; bo…" at bounding box center [826, 324] width 836 height 458
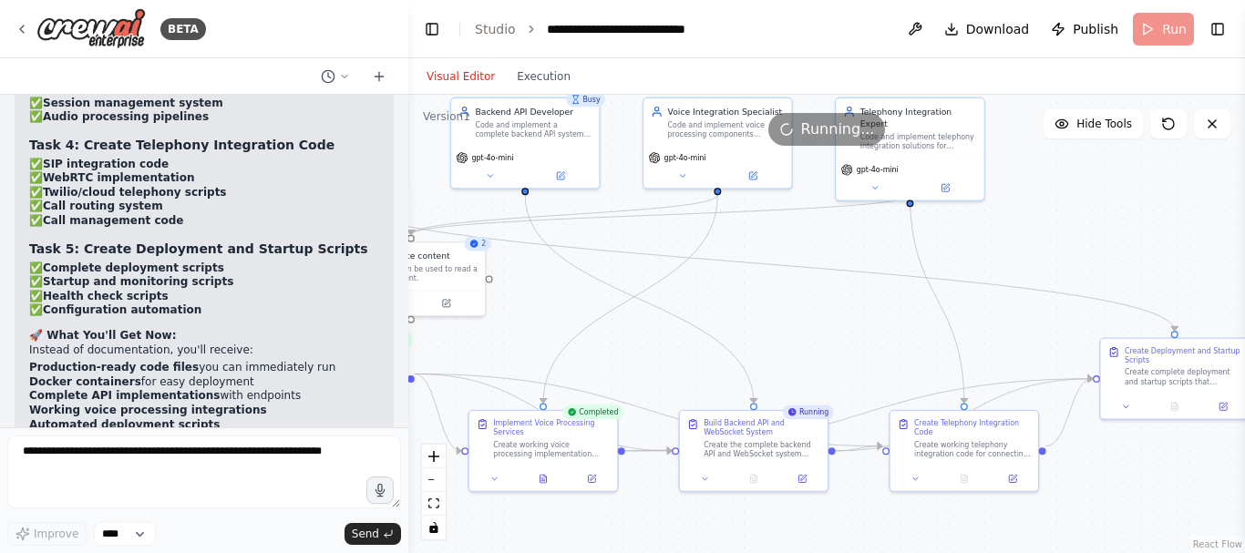
drag, startPoint x: 924, startPoint y: 333, endPoint x: 800, endPoint y: 296, distance: 129.4
click at [800, 296] on div ".deletable-edge-delete-btn { width: 20px; height: 20px; border: 0px solid #ffff…" at bounding box center [826, 324] width 836 height 458
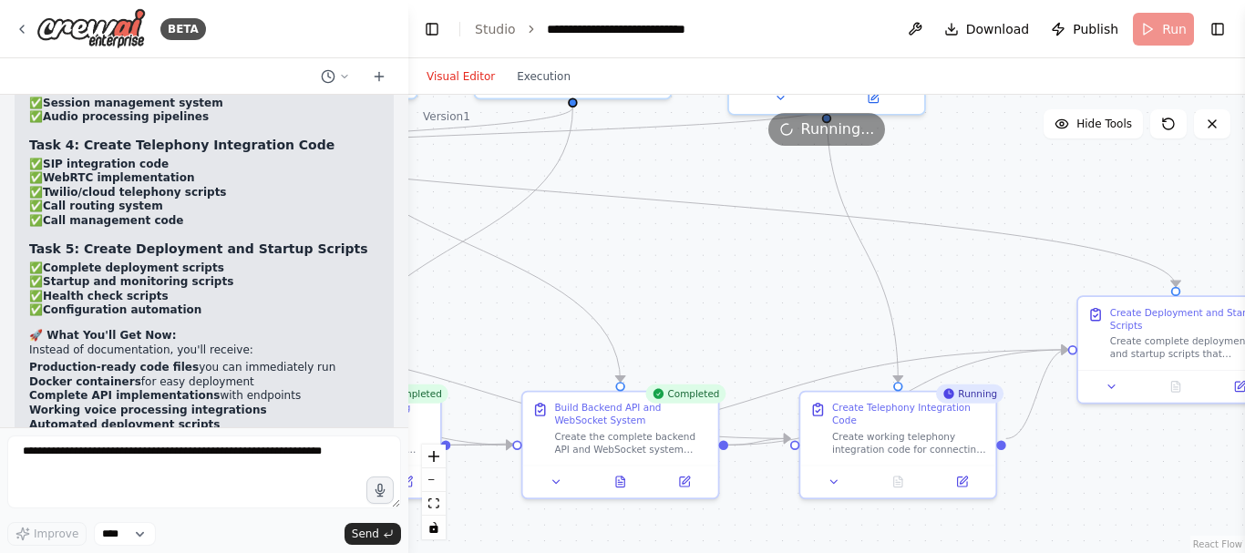
drag, startPoint x: 839, startPoint y: 353, endPoint x: 735, endPoint y: 320, distance: 108.9
click at [735, 320] on div ".deletable-edge-delete-btn { width: 20px; height: 20px; border: 0px solid #ffff…" at bounding box center [826, 324] width 836 height 458
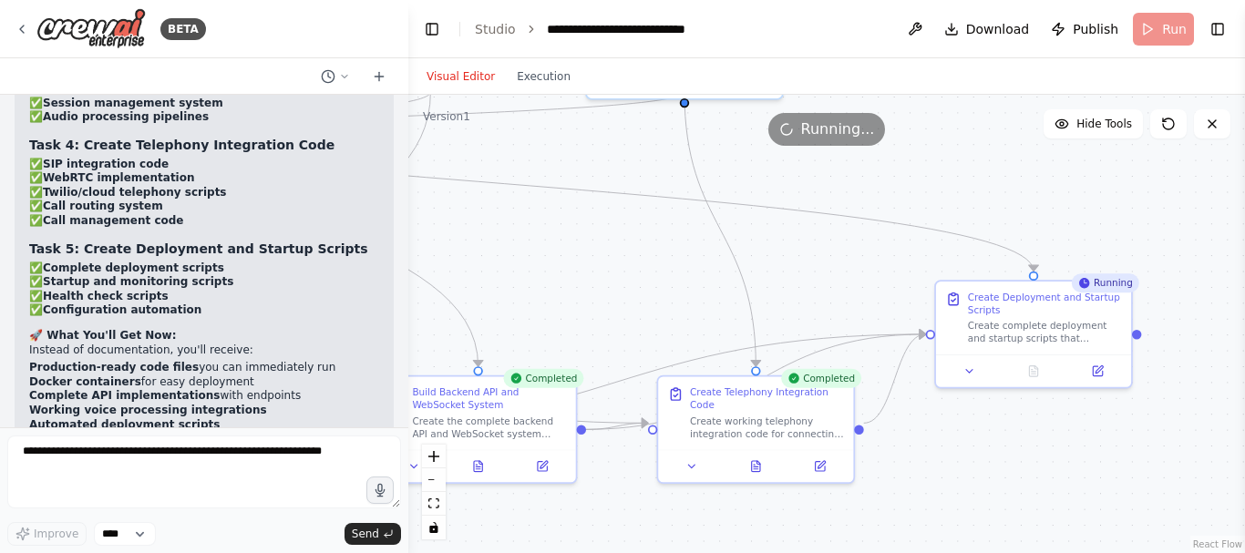
drag, startPoint x: 936, startPoint y: 303, endPoint x: 794, endPoint y: 288, distance: 143.0
click at [794, 288] on div ".deletable-edge-delete-btn { width: 20px; height: 20px; border: 0px solid #ffff…" at bounding box center [826, 324] width 836 height 458
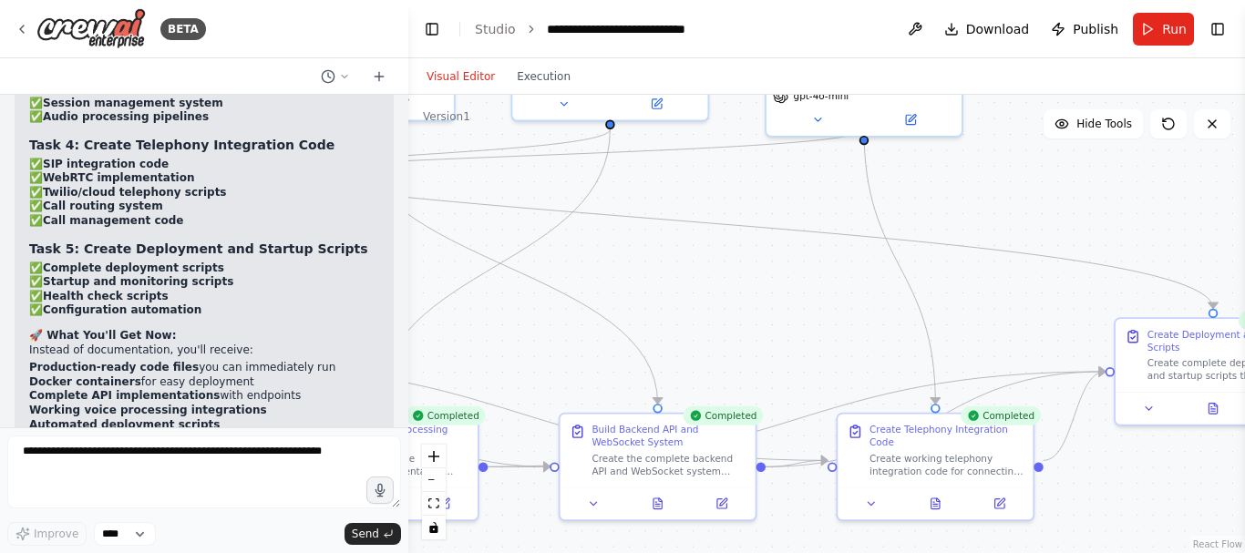
drag, startPoint x: 670, startPoint y: 278, endPoint x: 851, endPoint y: 312, distance: 184.4
click at [851, 315] on div ".deletable-edge-delete-btn { width: 20px; height: 20px; border: 0px solid #ffff…" at bounding box center [826, 324] width 836 height 458
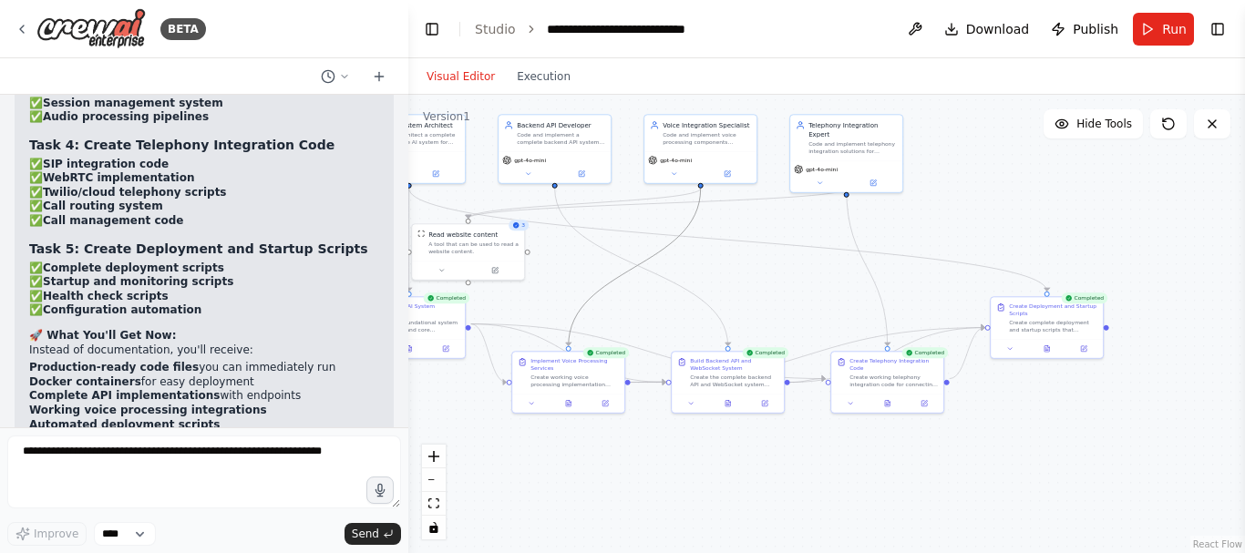
drag, startPoint x: 640, startPoint y: 261, endPoint x: 816, endPoint y: 279, distance: 177.7
click at [816, 279] on div ".deletable-edge-delete-btn { width: 20px; height: 20px; border: 0px solid #ffff…" at bounding box center [826, 324] width 836 height 458
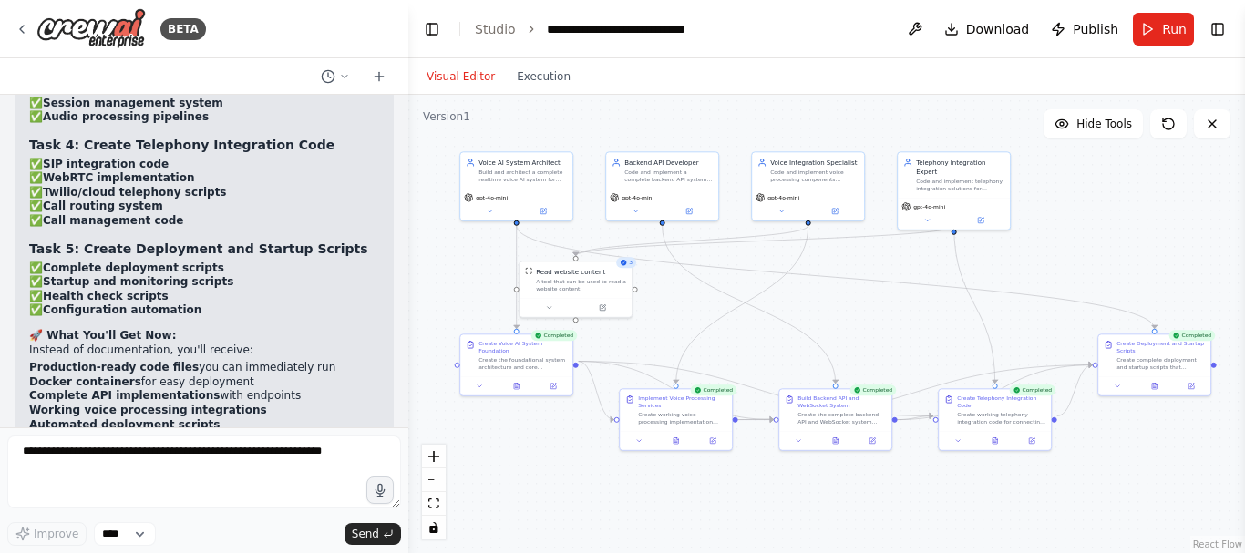
drag, startPoint x: 544, startPoint y: 294, endPoint x: 648, endPoint y: 320, distance: 107.0
click at [651, 331] on div ".deletable-edge-delete-btn { width: 20px; height: 20px; border: 0px solid #ffff…" at bounding box center [826, 324] width 836 height 458
click at [537, 73] on button "Execution" at bounding box center [544, 77] width 76 height 22
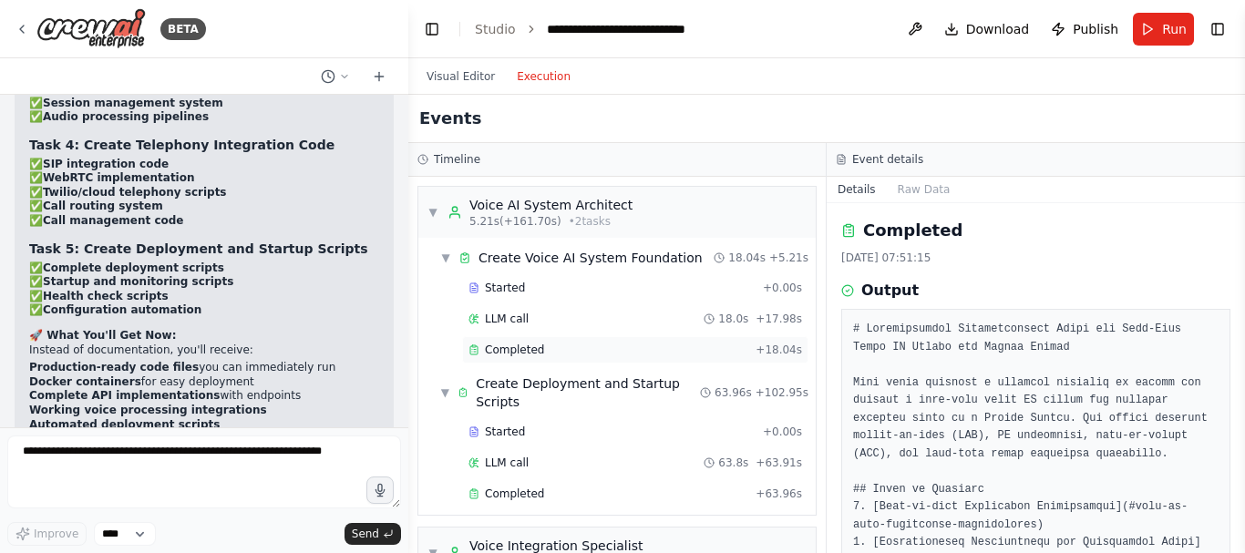
click at [669, 356] on div "Completed" at bounding box center [608, 350] width 280 height 15
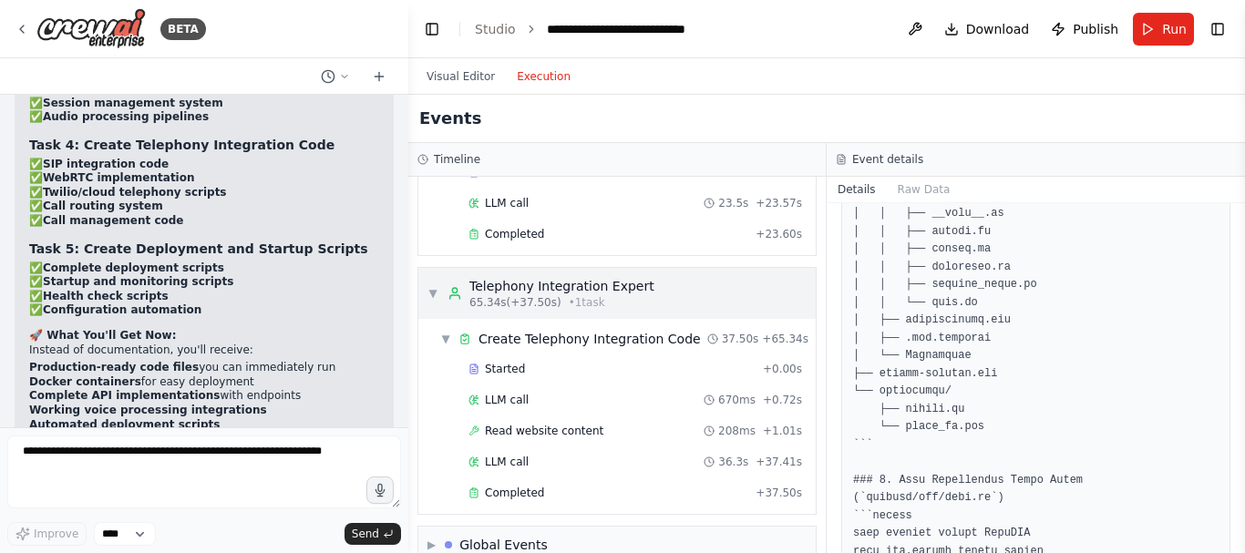
scroll to position [826, 0]
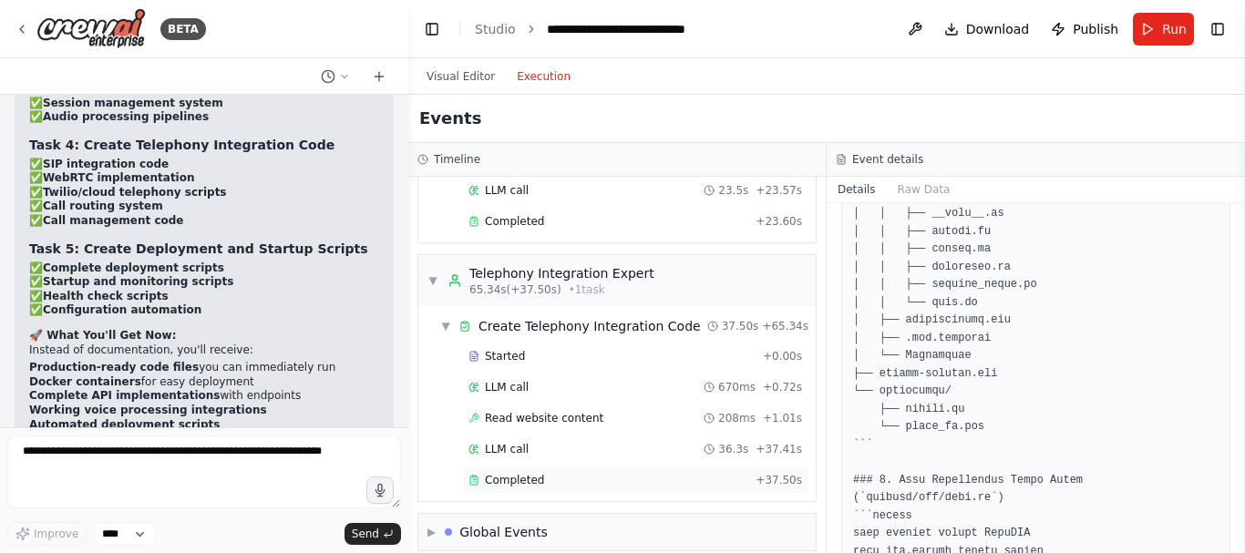
click at [572, 473] on div "Completed" at bounding box center [608, 480] width 280 height 15
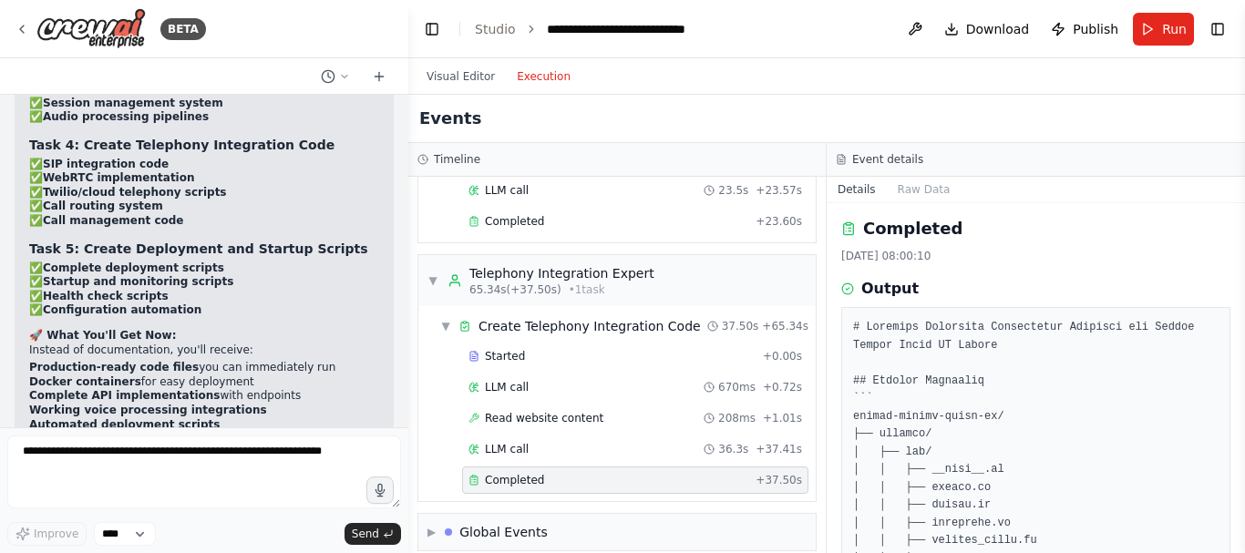
scroll to position [0, 0]
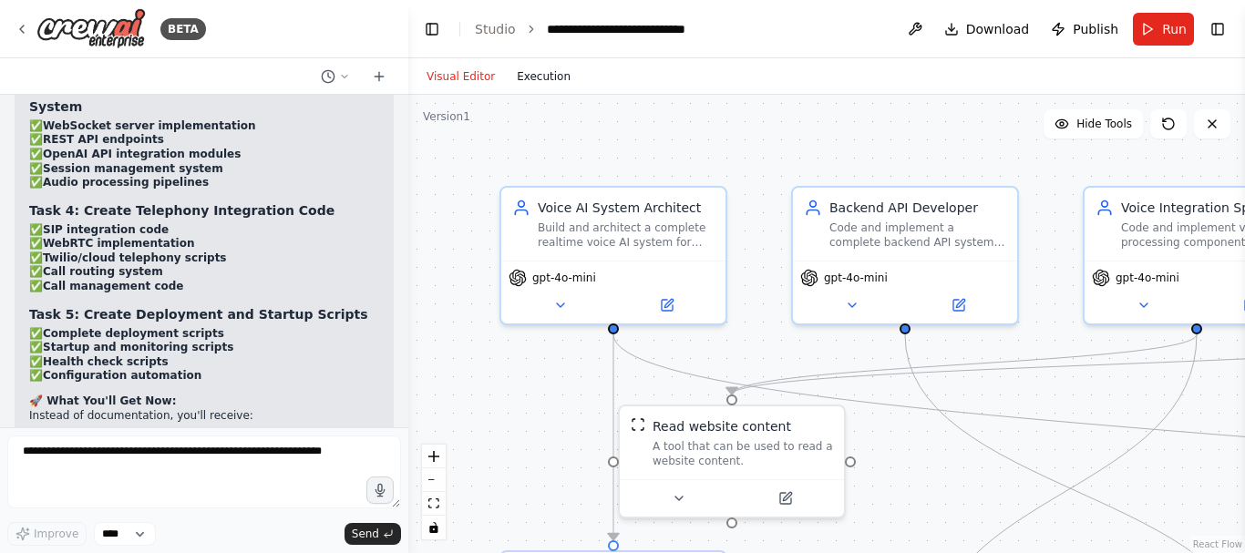
scroll to position [5332, 0]
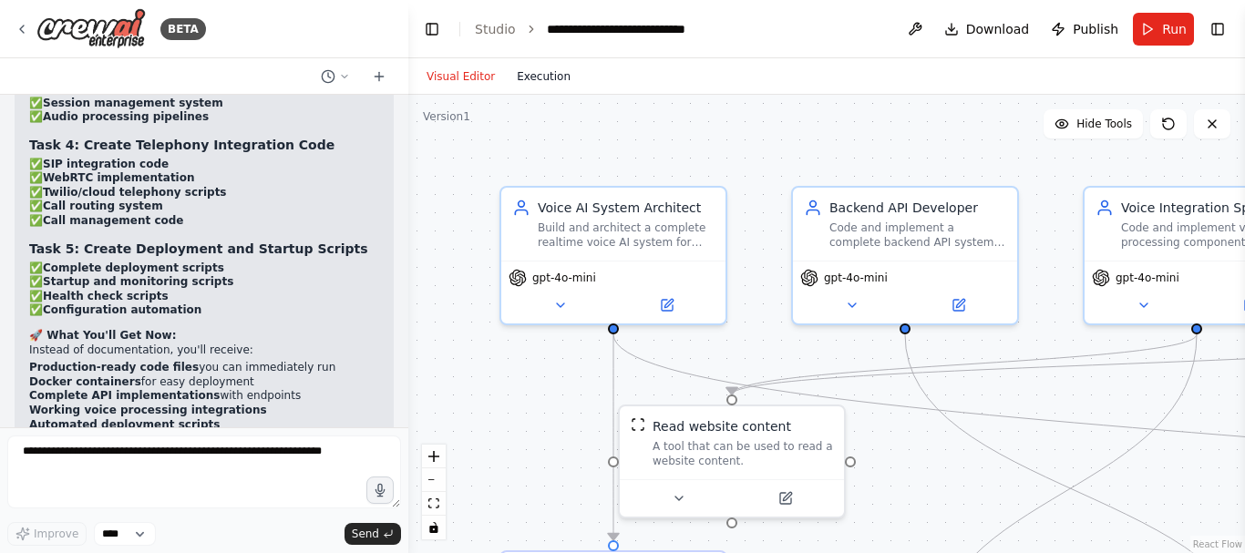
click at [528, 80] on button "Execution" at bounding box center [544, 77] width 76 height 22
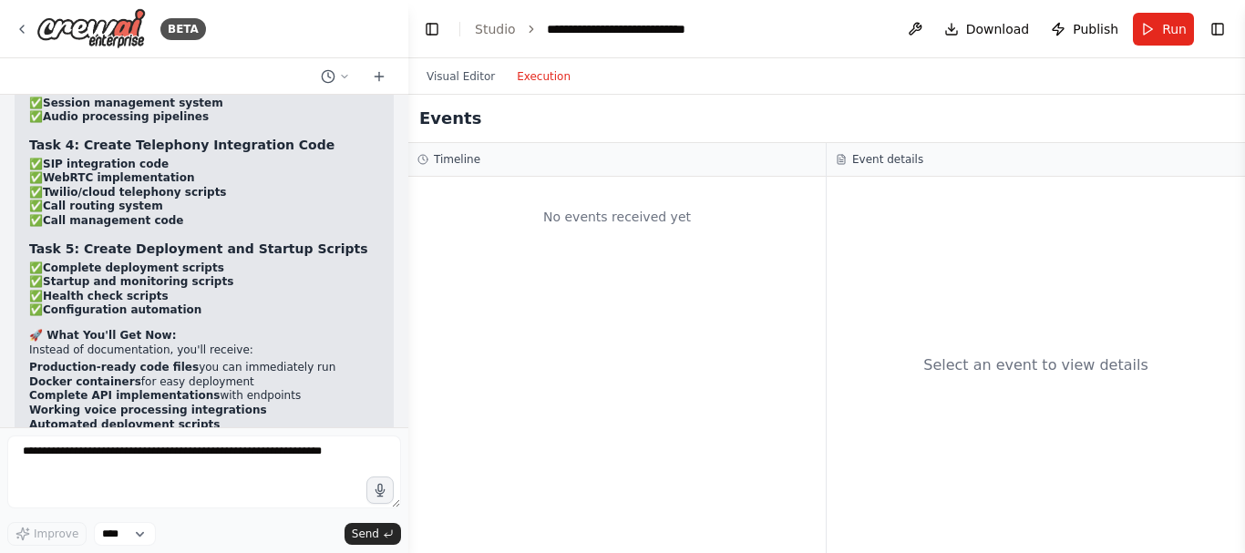
scroll to position [0, 0]
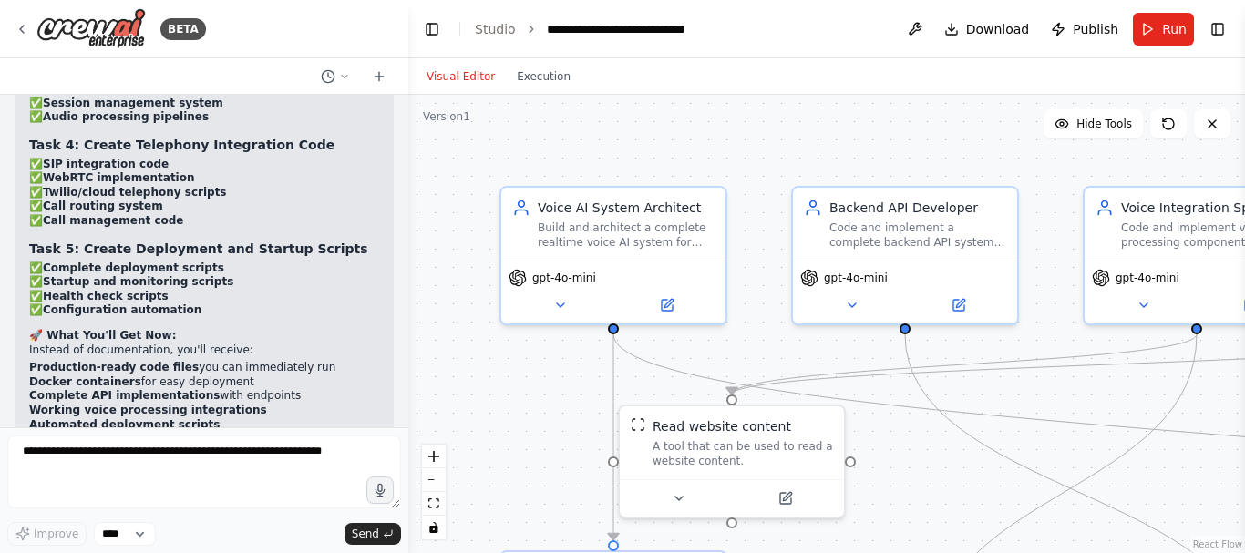
click at [443, 75] on button "Visual Editor" at bounding box center [460, 77] width 90 height 22
drag, startPoint x: 869, startPoint y: 405, endPoint x: 784, endPoint y: 320, distance: 121.1
click at [784, 320] on div ".deletable-edge-delete-btn { width: 20px; height: 20px; border: 0px solid #ffff…" at bounding box center [826, 324] width 836 height 458
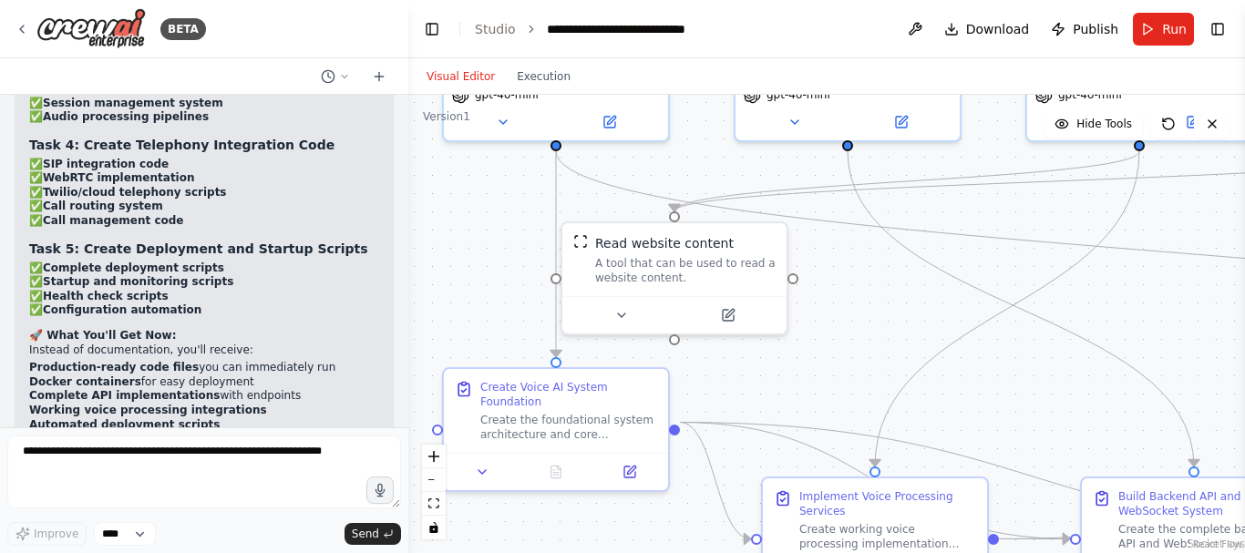
drag, startPoint x: 749, startPoint y: 302, endPoint x: 692, endPoint y: 118, distance: 191.9
click at [692, 118] on div ".deletable-edge-delete-btn { width: 20px; height: 20px; border: 0px solid #ffff…" at bounding box center [826, 324] width 836 height 458
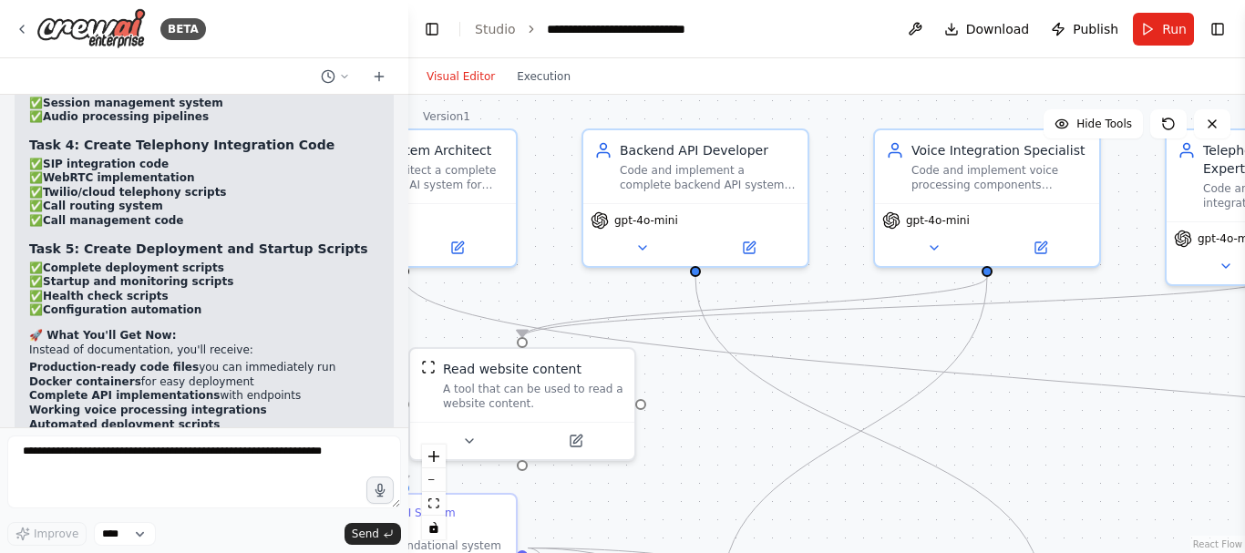
drag, startPoint x: 1063, startPoint y: 396, endPoint x: 911, endPoint y: 522, distance: 197.4
click at [911, 522] on div ".deletable-edge-delete-btn { width: 20px; height: 20px; border: 0px solid #ffff…" at bounding box center [826, 324] width 836 height 458
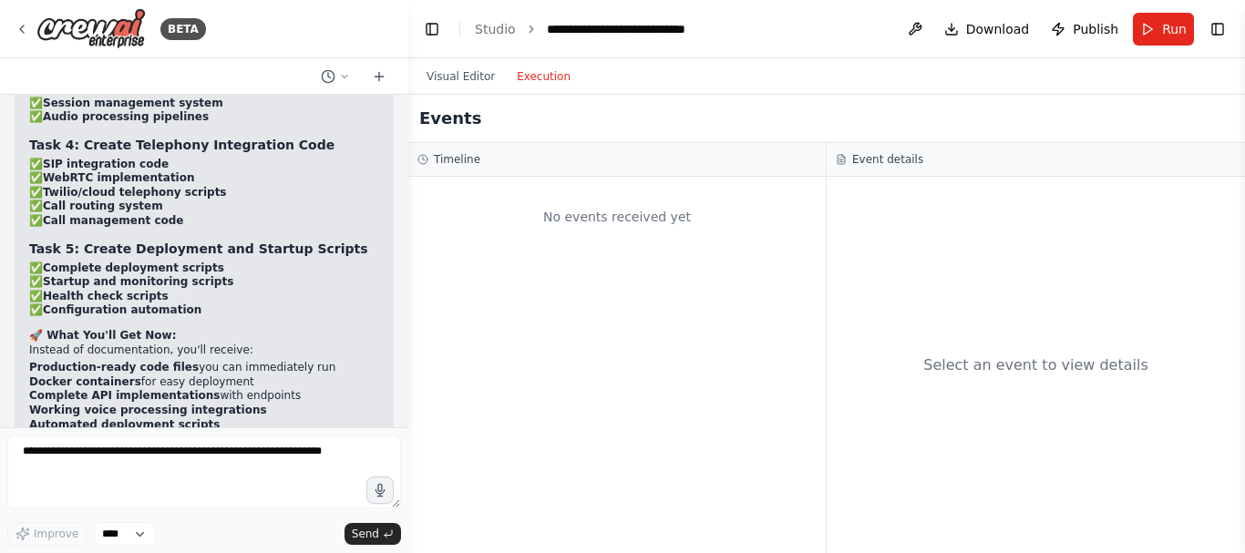
click at [542, 78] on button "Execution" at bounding box center [544, 77] width 76 height 22
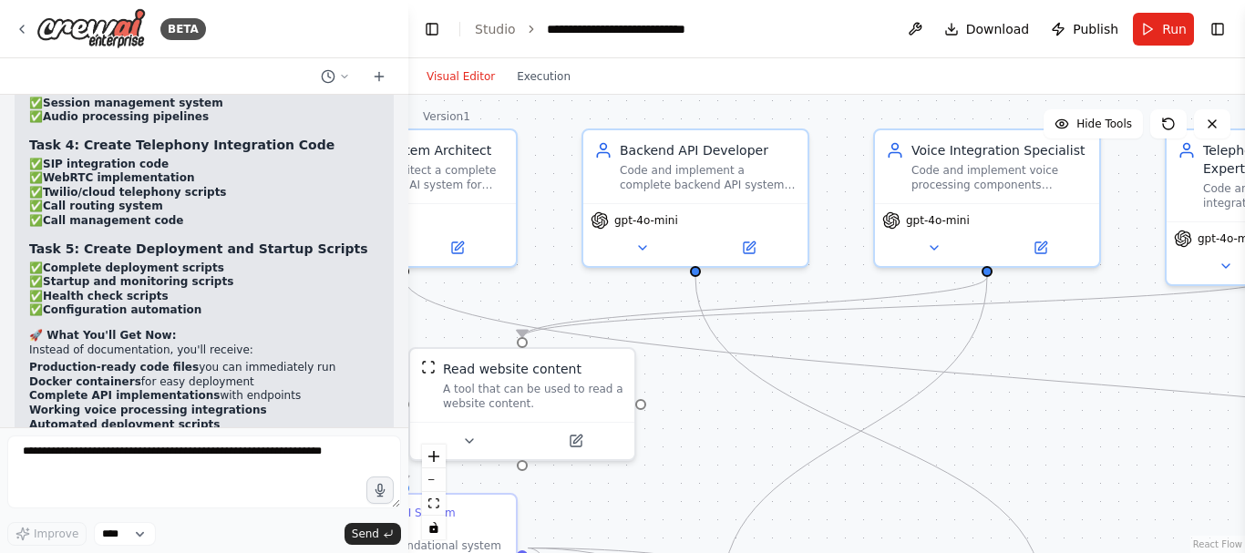
click at [457, 76] on button "Visual Editor" at bounding box center [460, 77] width 90 height 22
click at [549, 79] on button "Execution" at bounding box center [544, 77] width 76 height 22
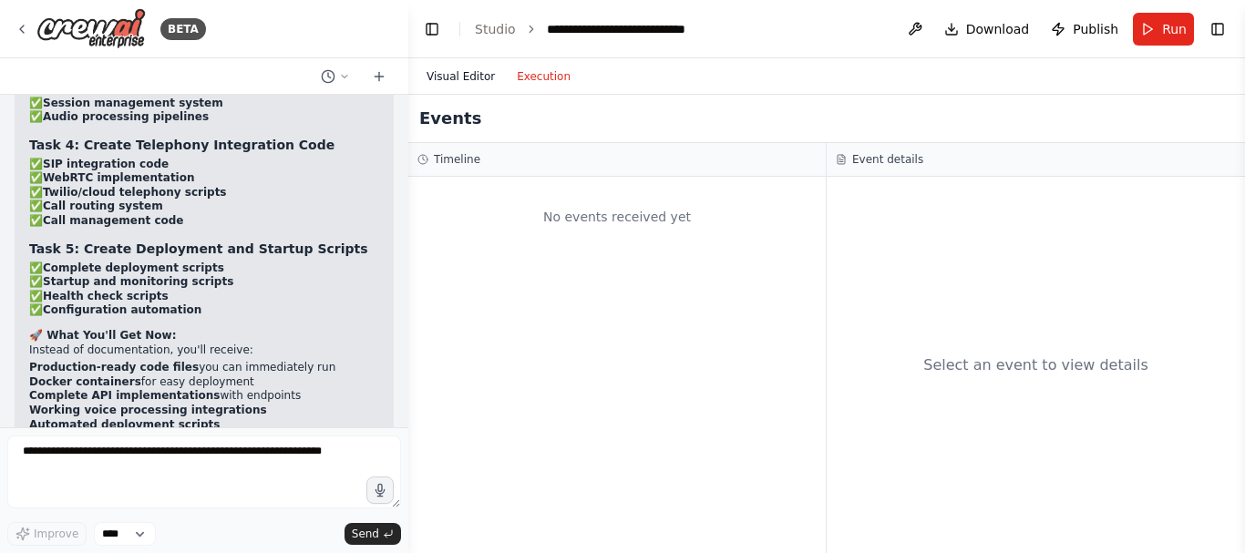
click at [459, 80] on button "Visual Editor" at bounding box center [460, 77] width 90 height 22
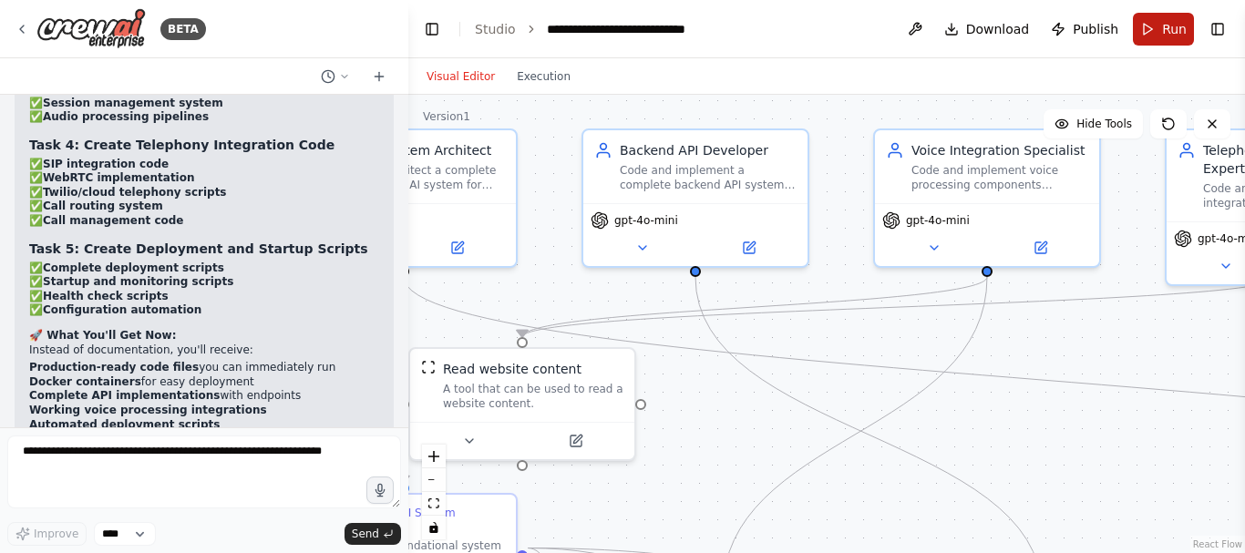
click at [1153, 34] on button "Run" at bounding box center [1163, 29] width 61 height 33
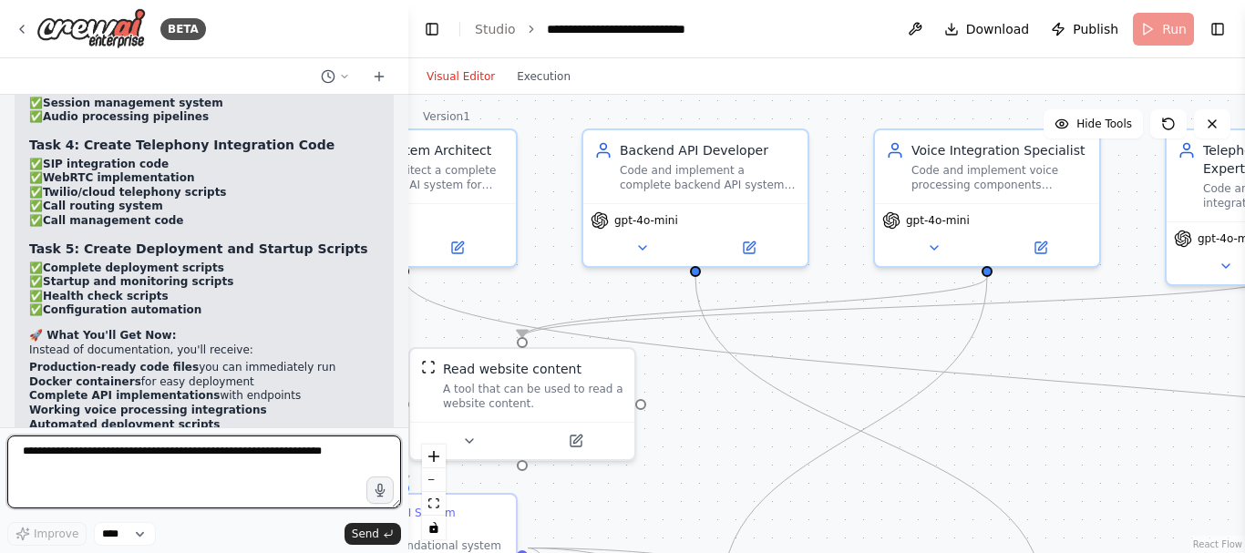
click at [176, 475] on textarea at bounding box center [204, 472] width 394 height 73
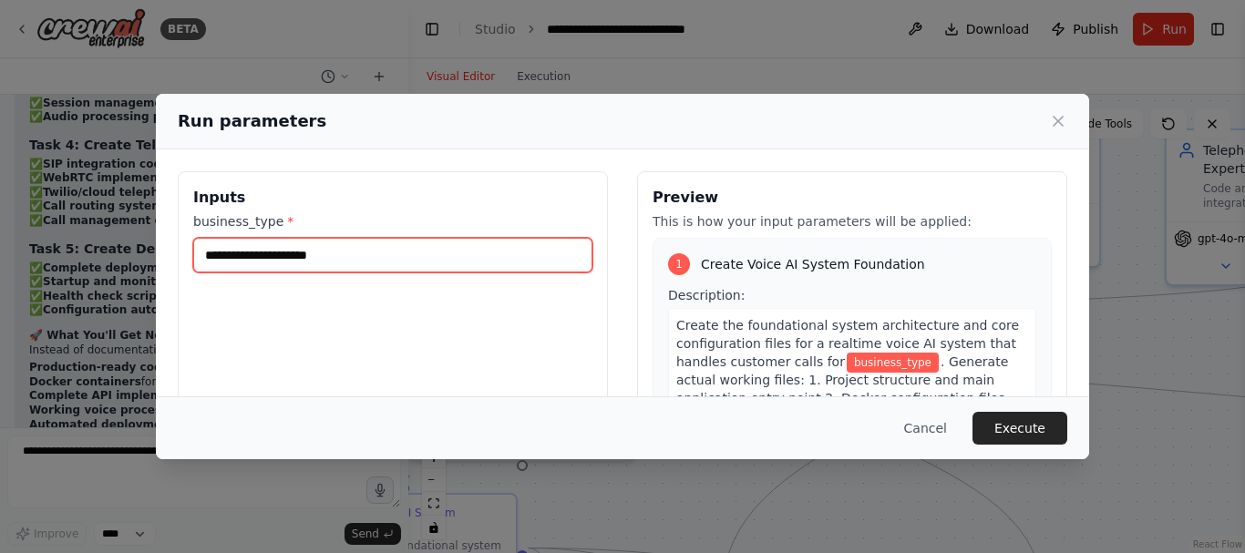
click at [311, 253] on input "business_type *" at bounding box center [392, 255] width 399 height 35
type input "**********"
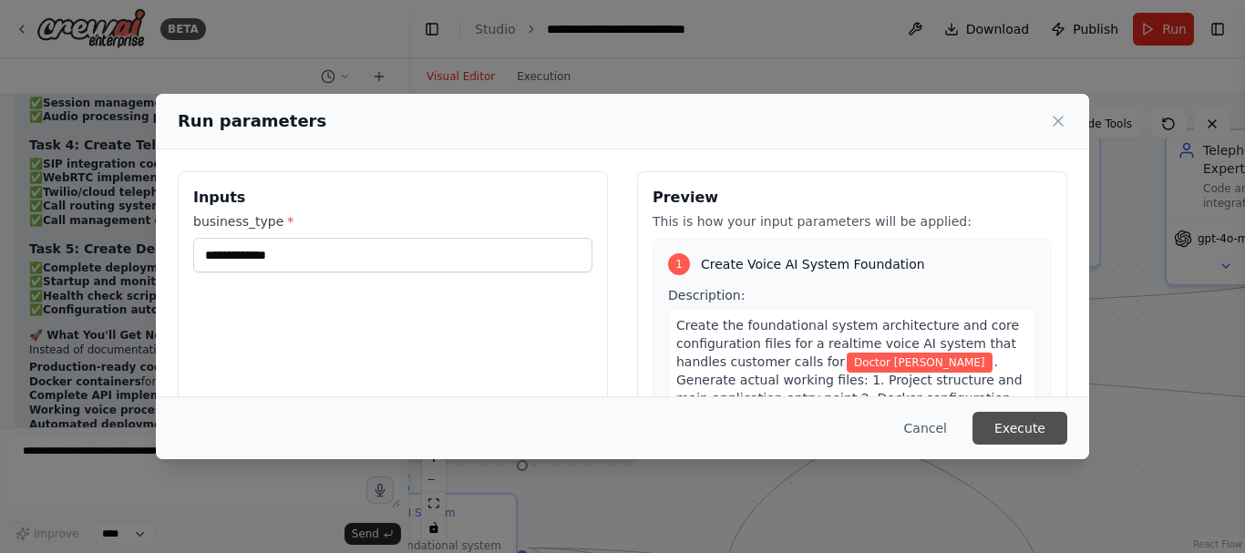
click at [1027, 421] on button "Execute" at bounding box center [1019, 428] width 95 height 33
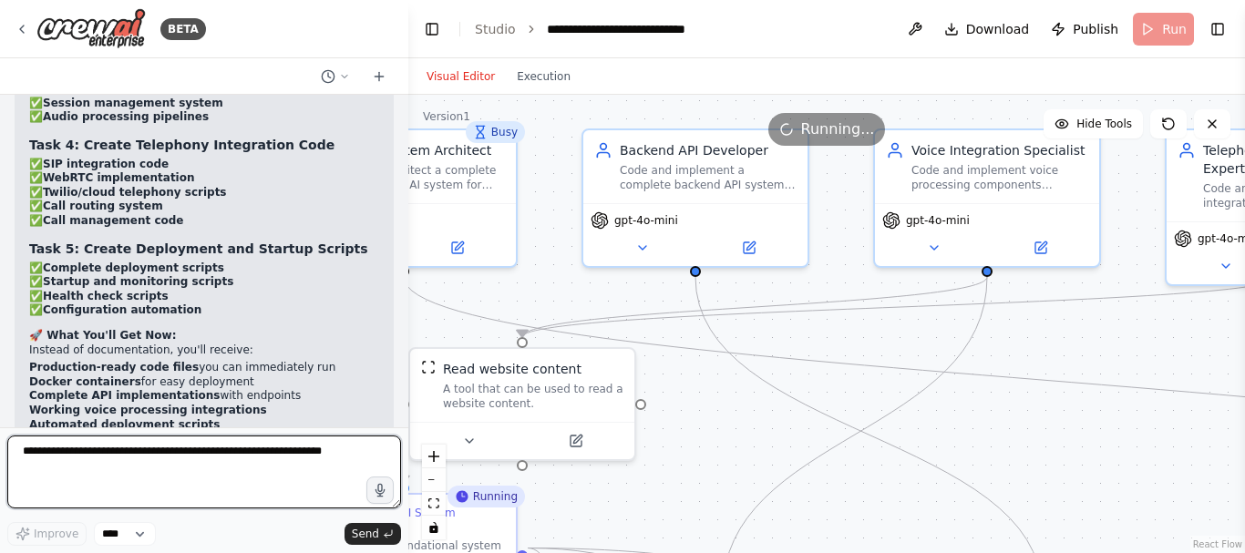
click at [119, 457] on textarea at bounding box center [204, 472] width 394 height 73
type textarea "**********"
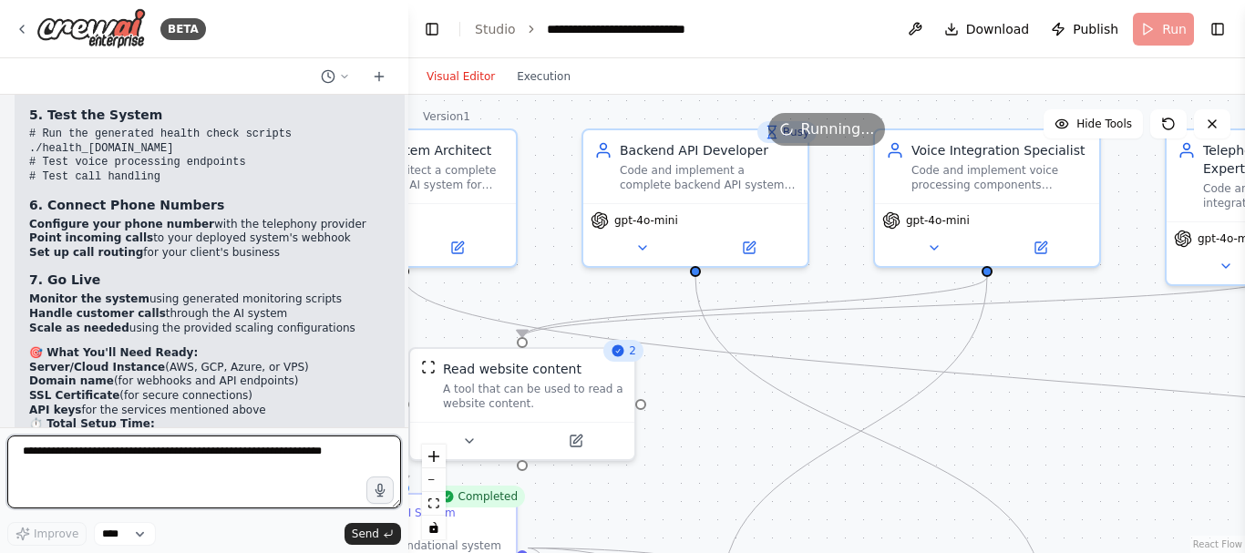
scroll to position [6364, 0]
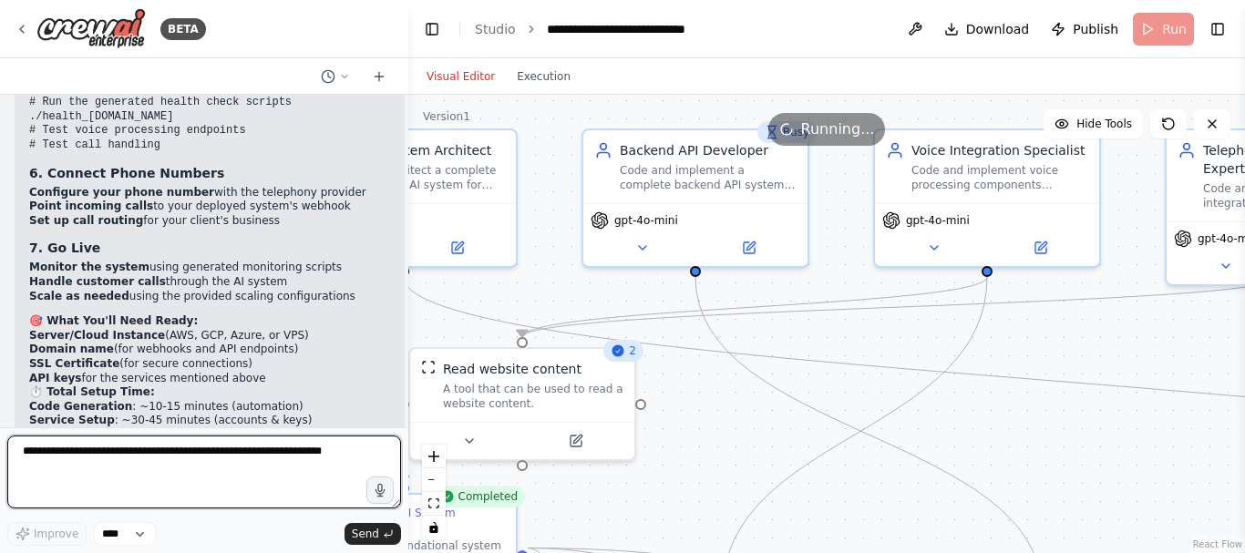
click at [266, 456] on textarea at bounding box center [204, 472] width 394 height 73
type textarea "**********"
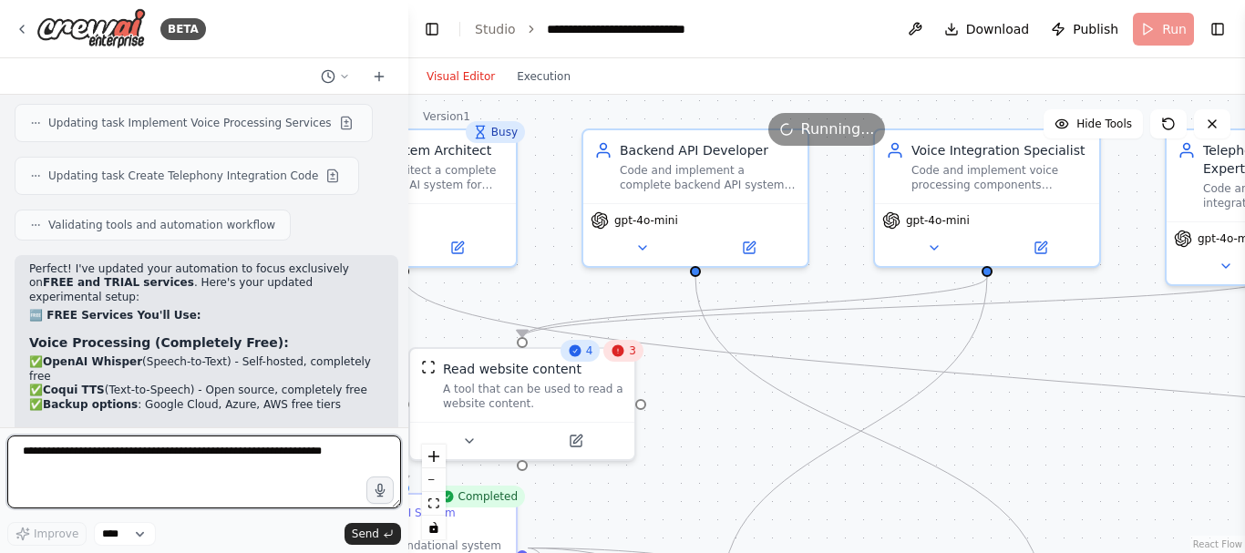
scroll to position [6978, 0]
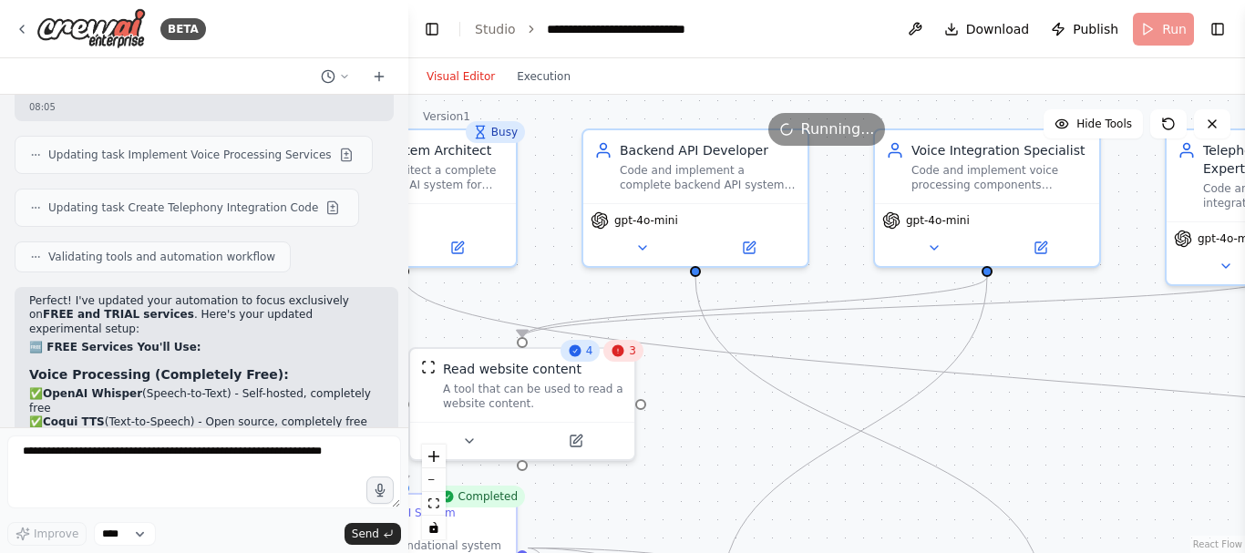
click at [1158, 29] on header "**********" at bounding box center [826, 29] width 836 height 58
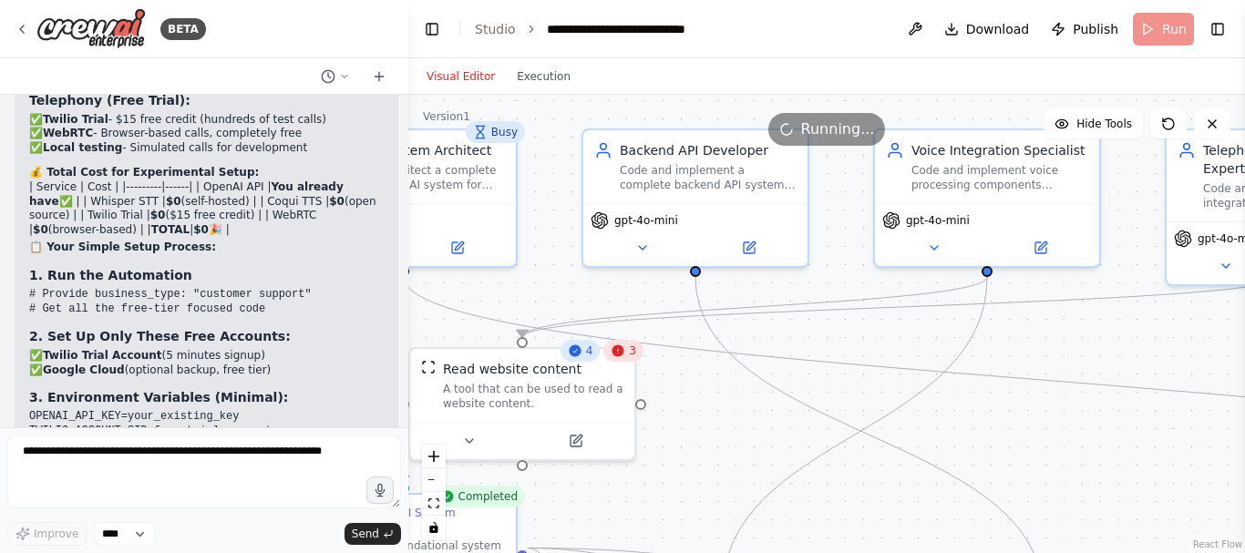
scroll to position [7434, 0]
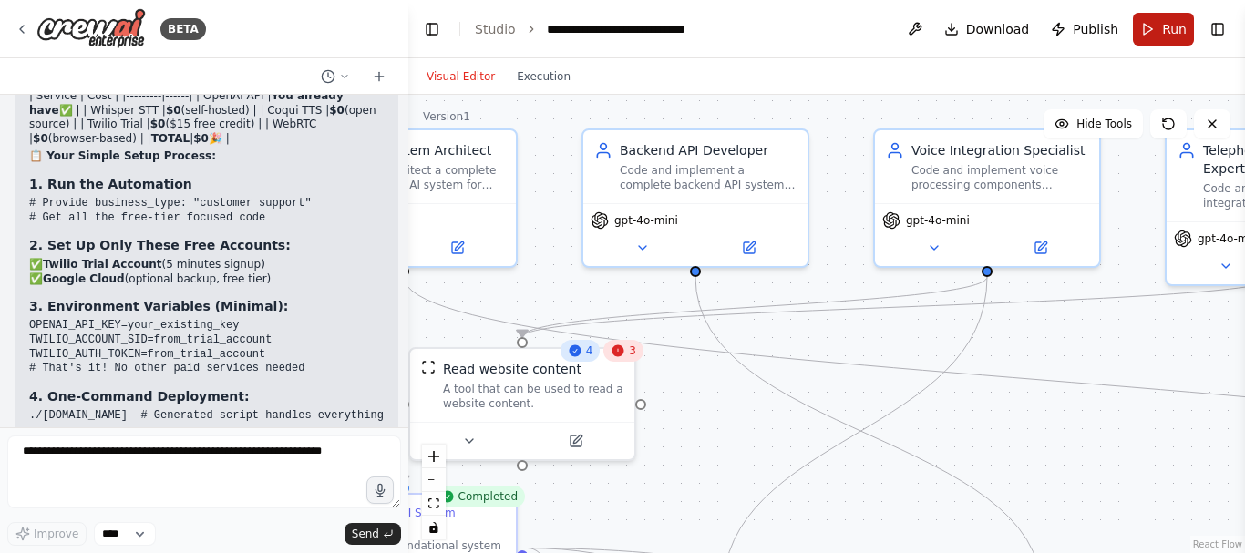
click at [1160, 27] on button "Run" at bounding box center [1163, 29] width 61 height 33
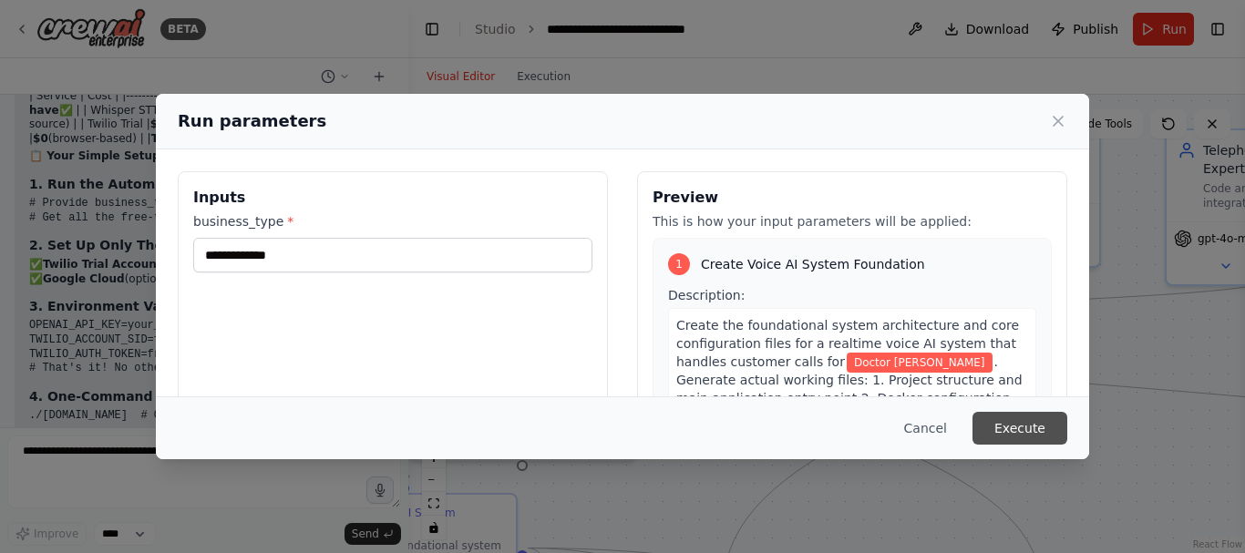
click at [1044, 429] on button "Execute" at bounding box center [1019, 428] width 95 height 33
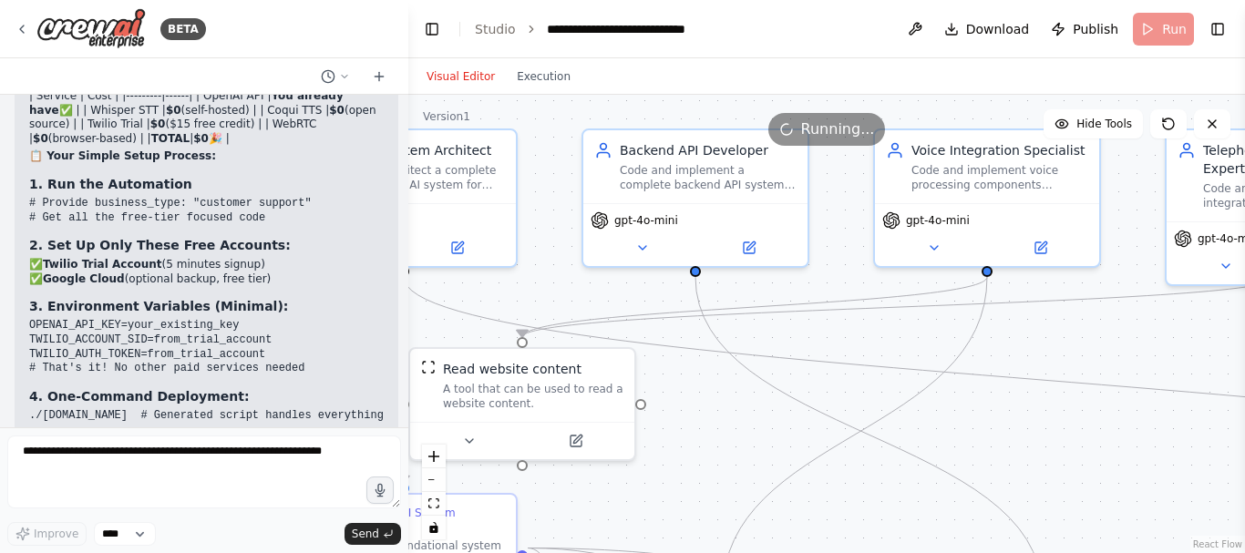
scroll to position [7525, 0]
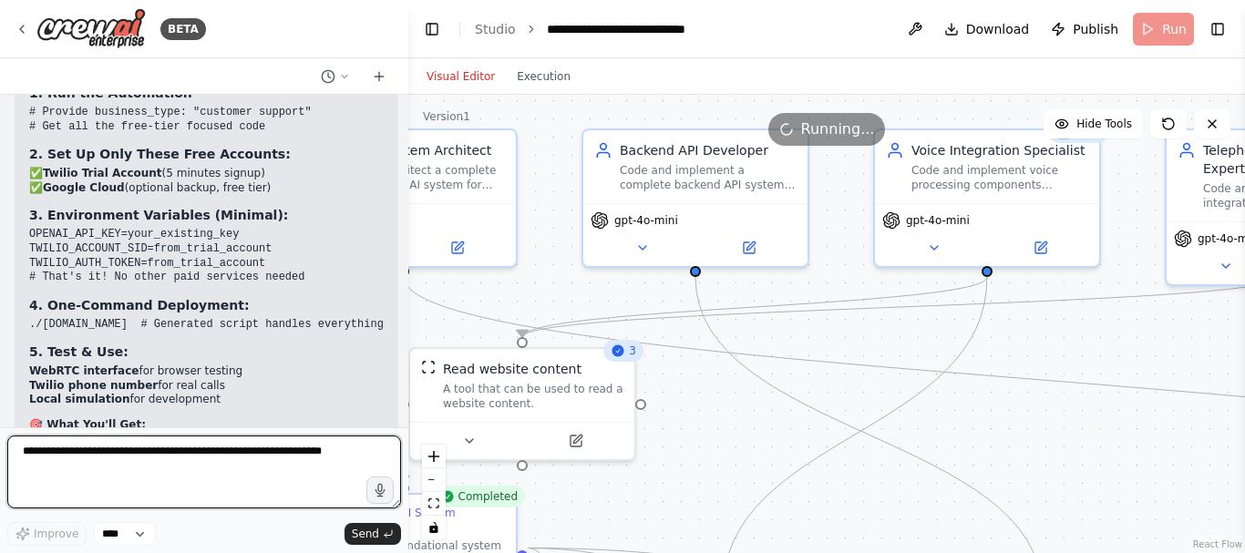
click at [217, 467] on textarea at bounding box center [204, 472] width 394 height 73
type textarea "**********"
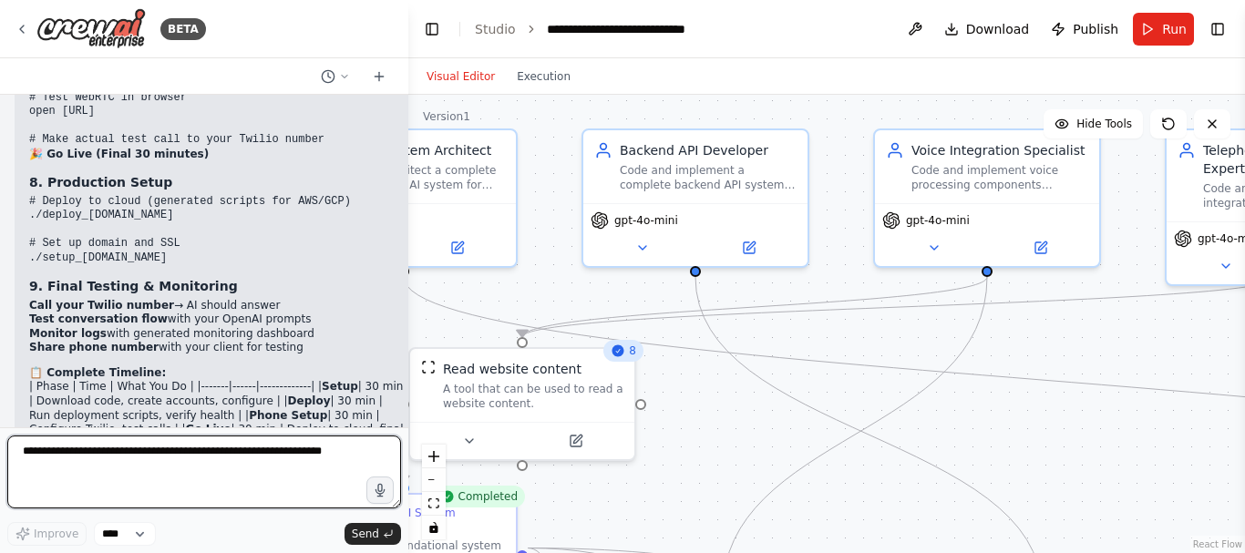
scroll to position [8957, 0]
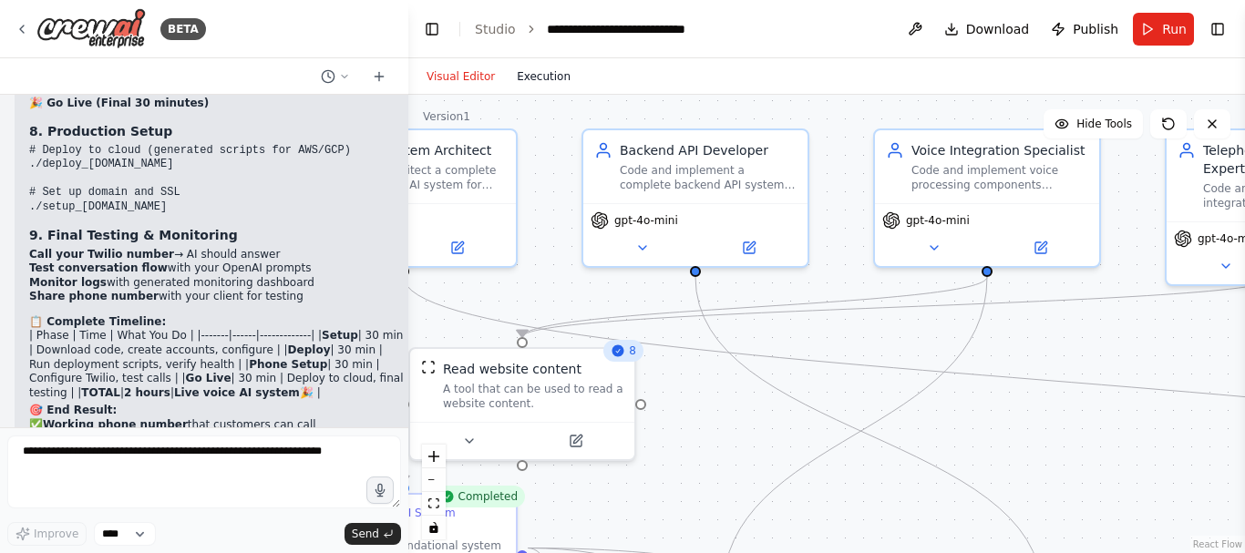
click at [547, 80] on button "Execution" at bounding box center [544, 77] width 76 height 22
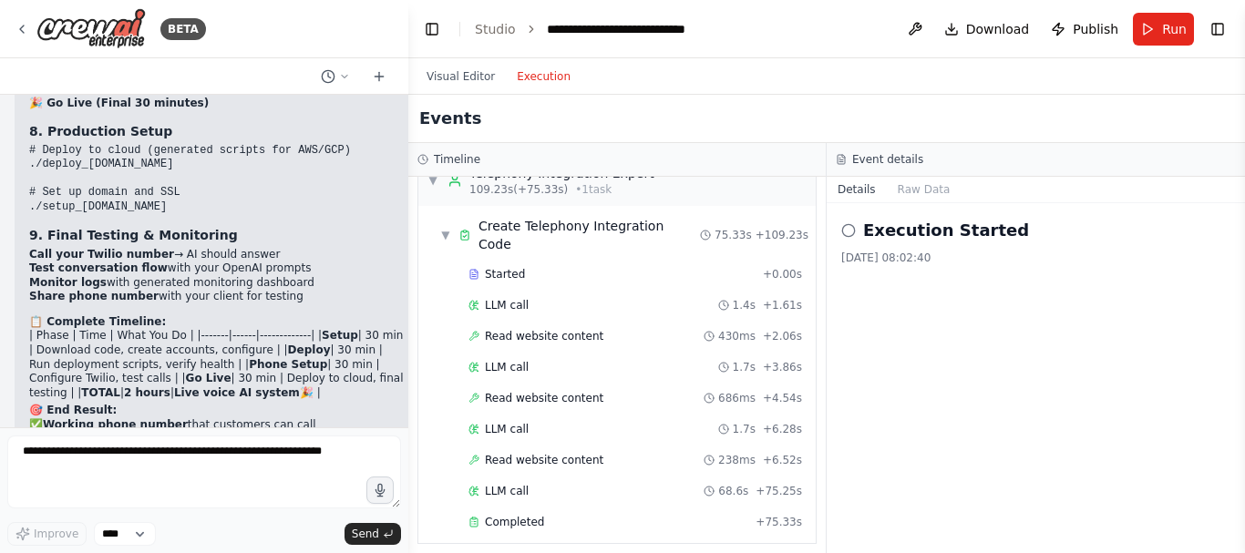
scroll to position [1136, 0]
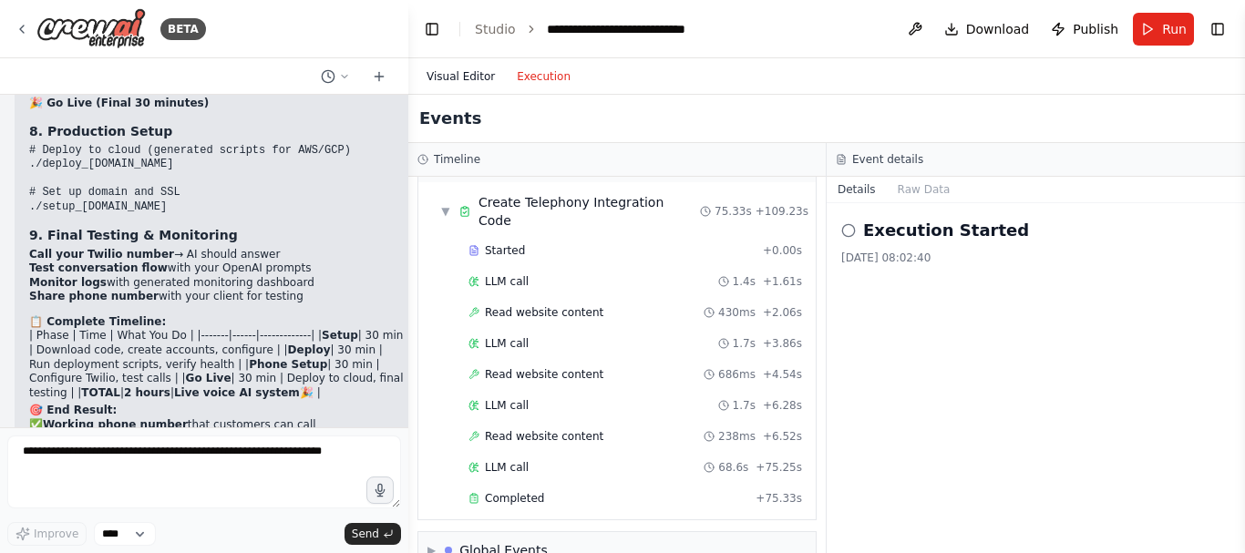
click at [454, 84] on button "Visual Editor" at bounding box center [460, 77] width 90 height 22
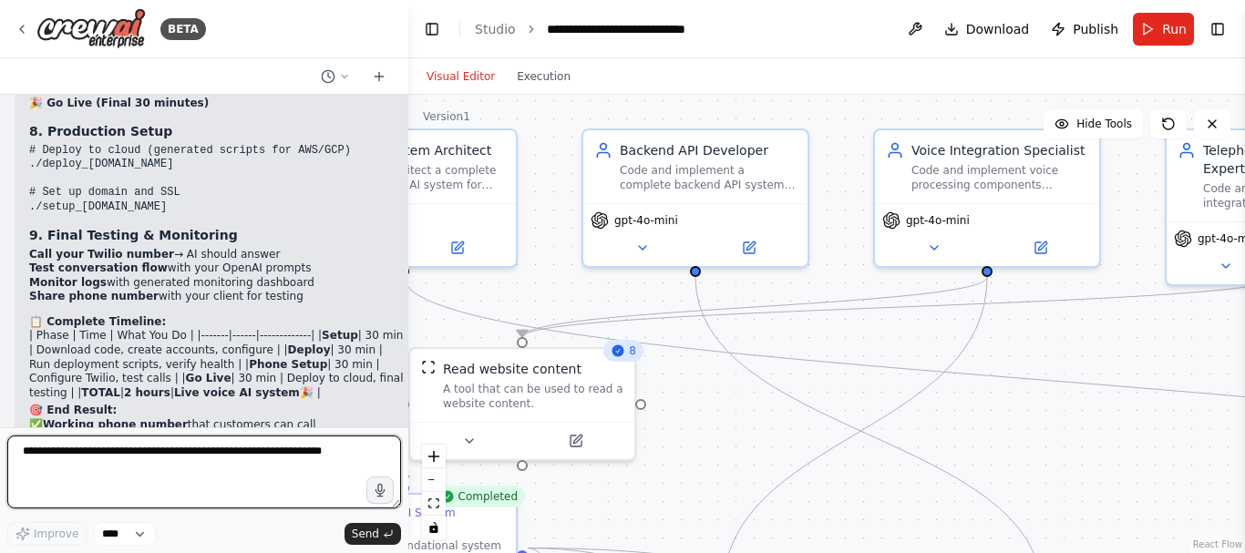
click at [192, 446] on textarea at bounding box center [204, 472] width 394 height 73
click at [122, 453] on textarea "***" at bounding box center [204, 472] width 394 height 73
type textarea "**********"
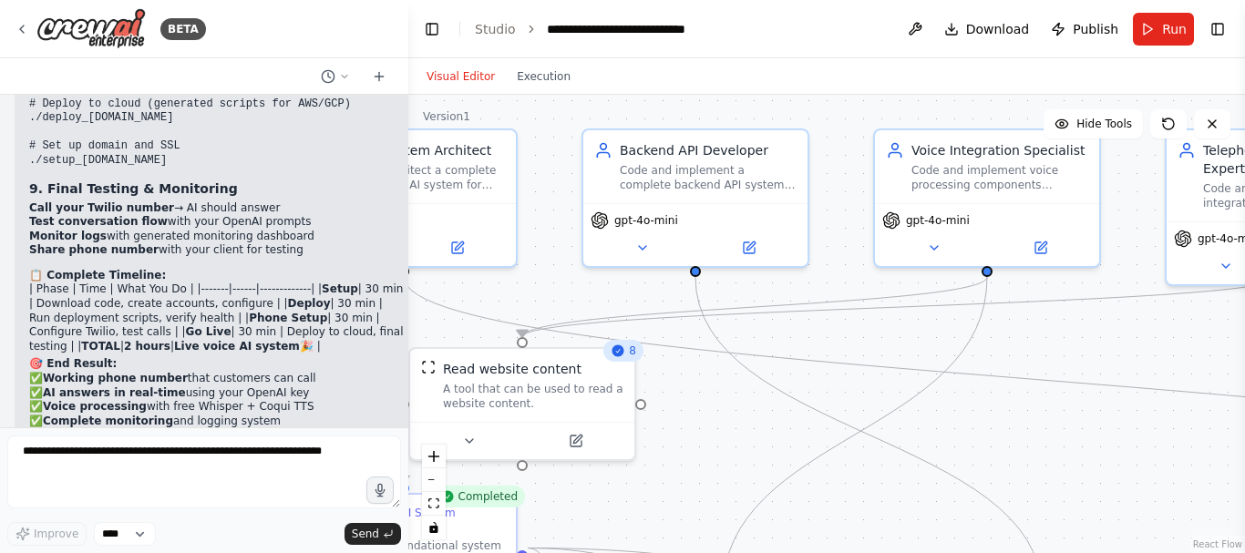
scroll to position [9065, 0]
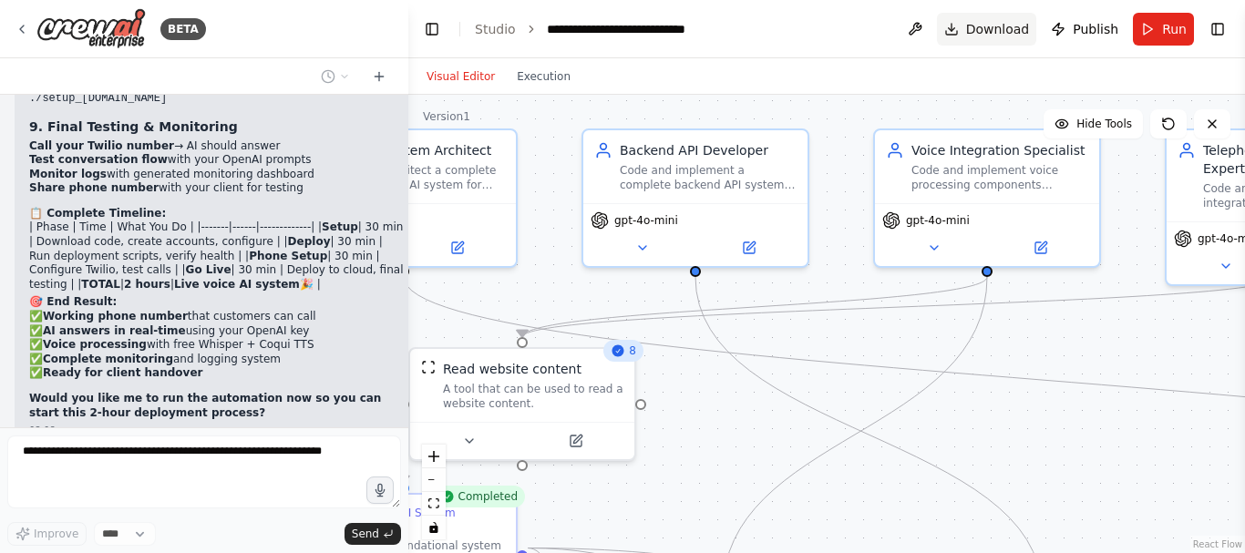
click at [998, 27] on span "Download" at bounding box center [998, 29] width 64 height 18
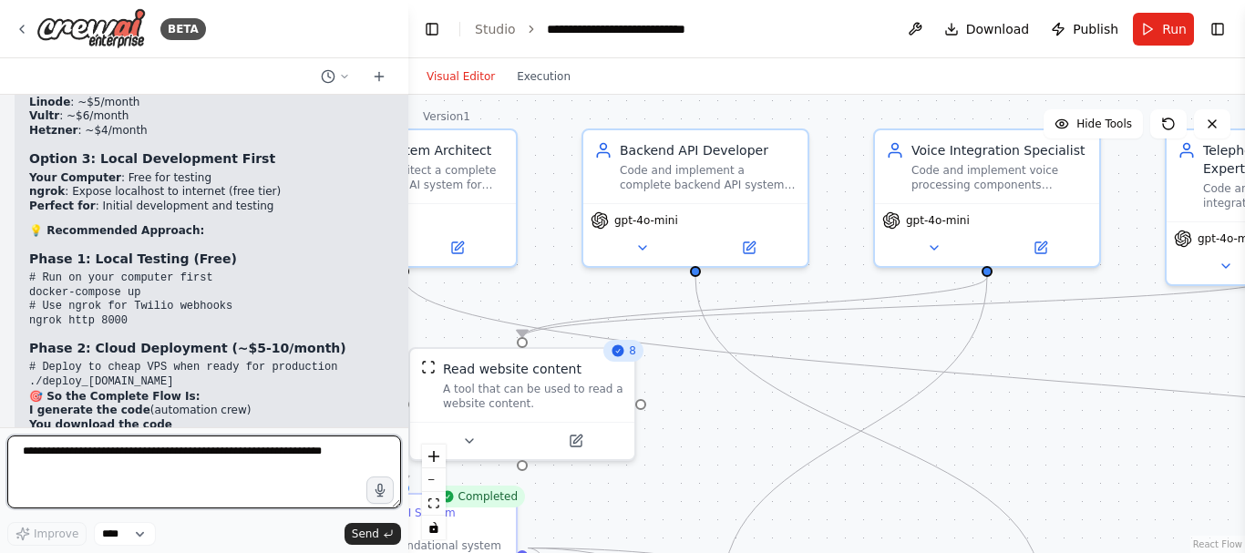
scroll to position [9946, 0]
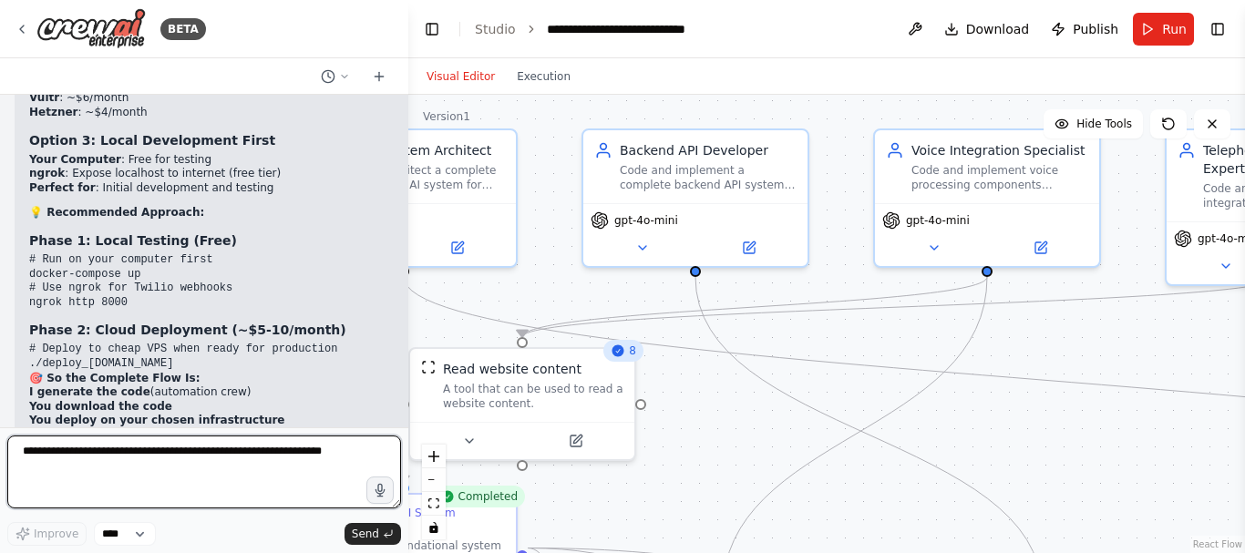
click at [152, 453] on textarea at bounding box center [204, 472] width 394 height 73
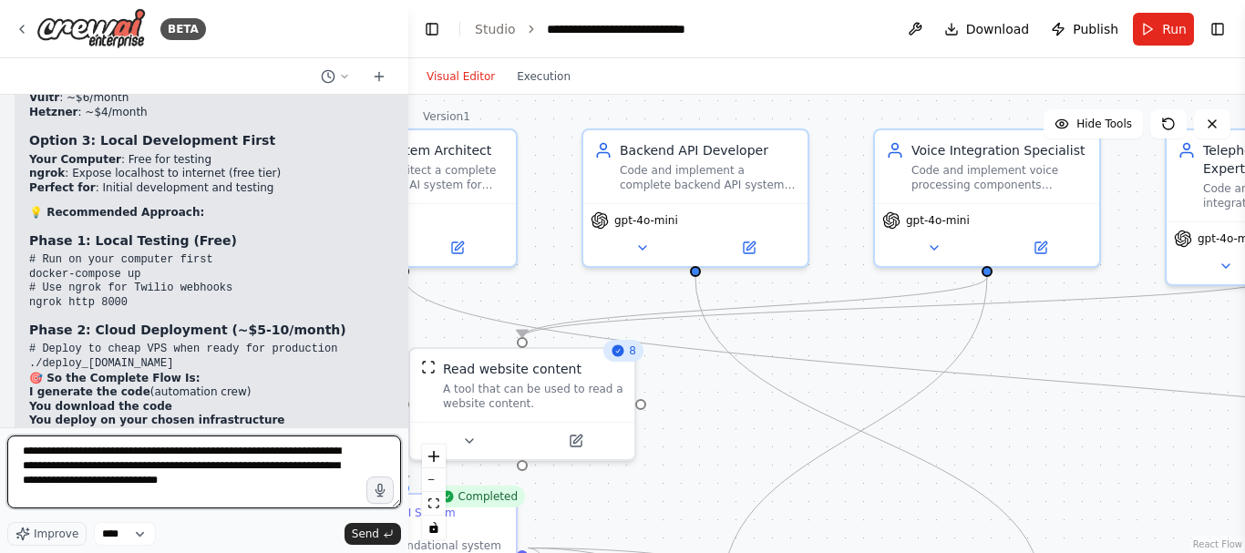
type textarea "**********"
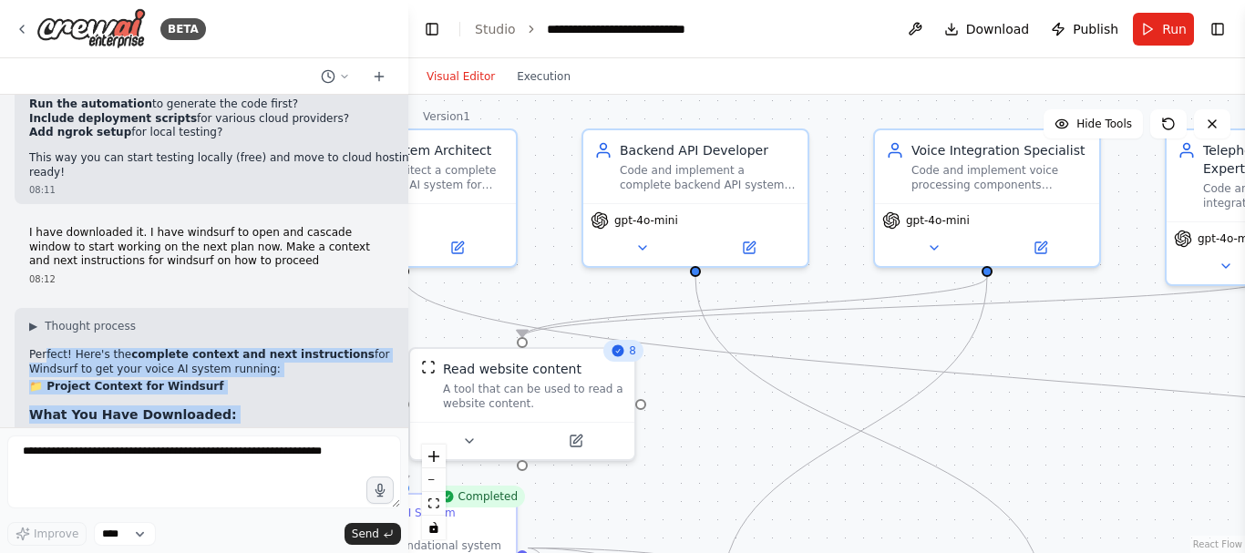
scroll to position [10277, 0]
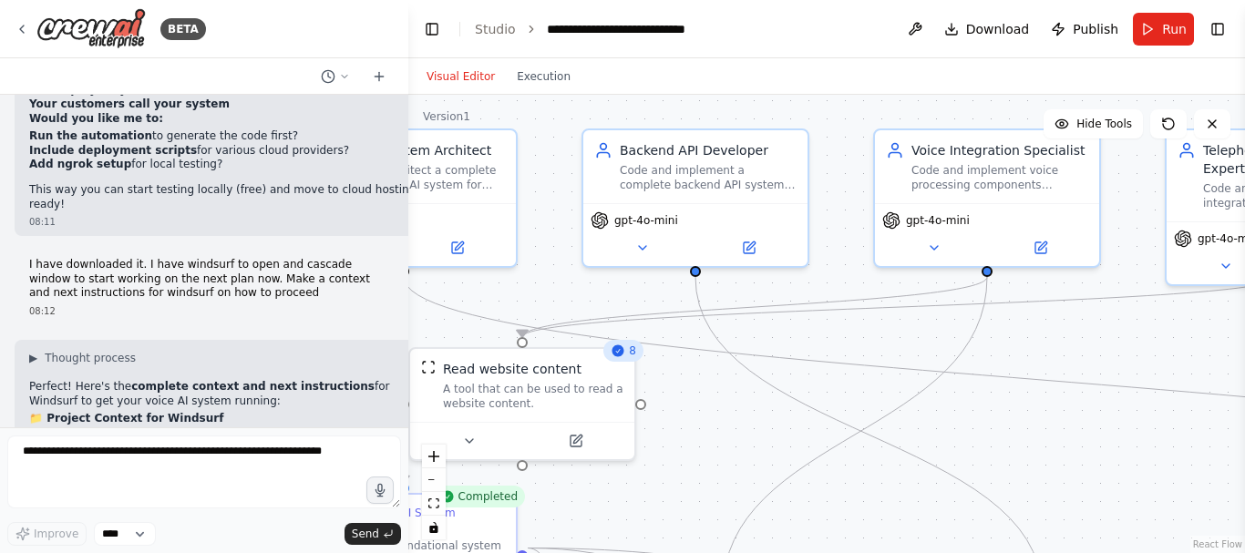
drag, startPoint x: 285, startPoint y: 384, endPoint x: 24, endPoint y: 294, distance: 276.3
copy div "What You Have Downloaded: A complete realtime voice AI call handler system with…"
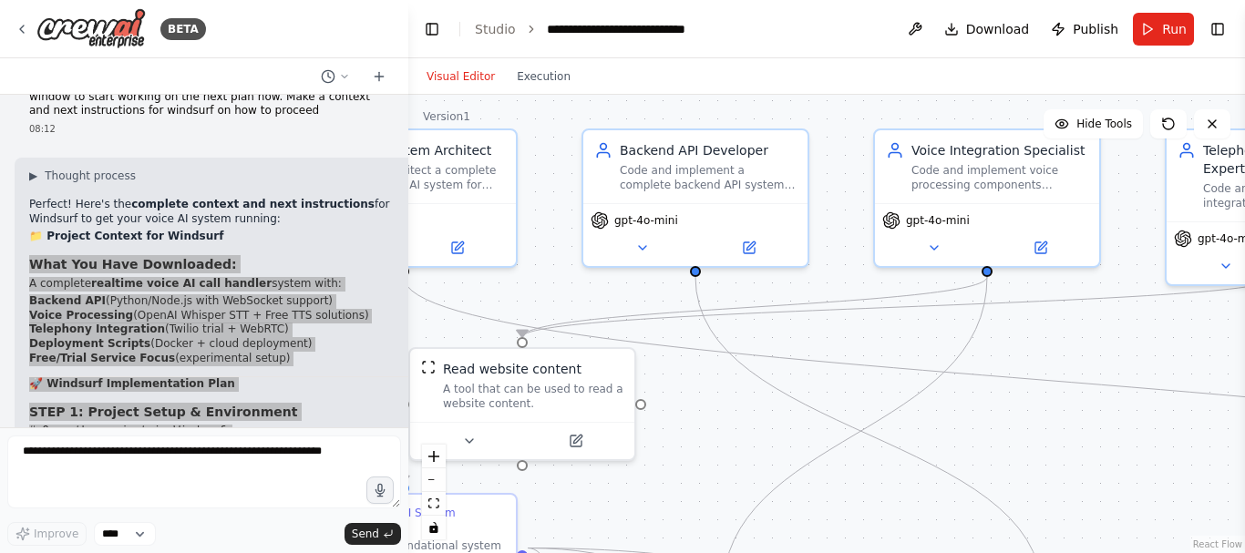
scroll to position [12737, 0]
